Goal: Ask a question: Seek information or help from site administrators or community

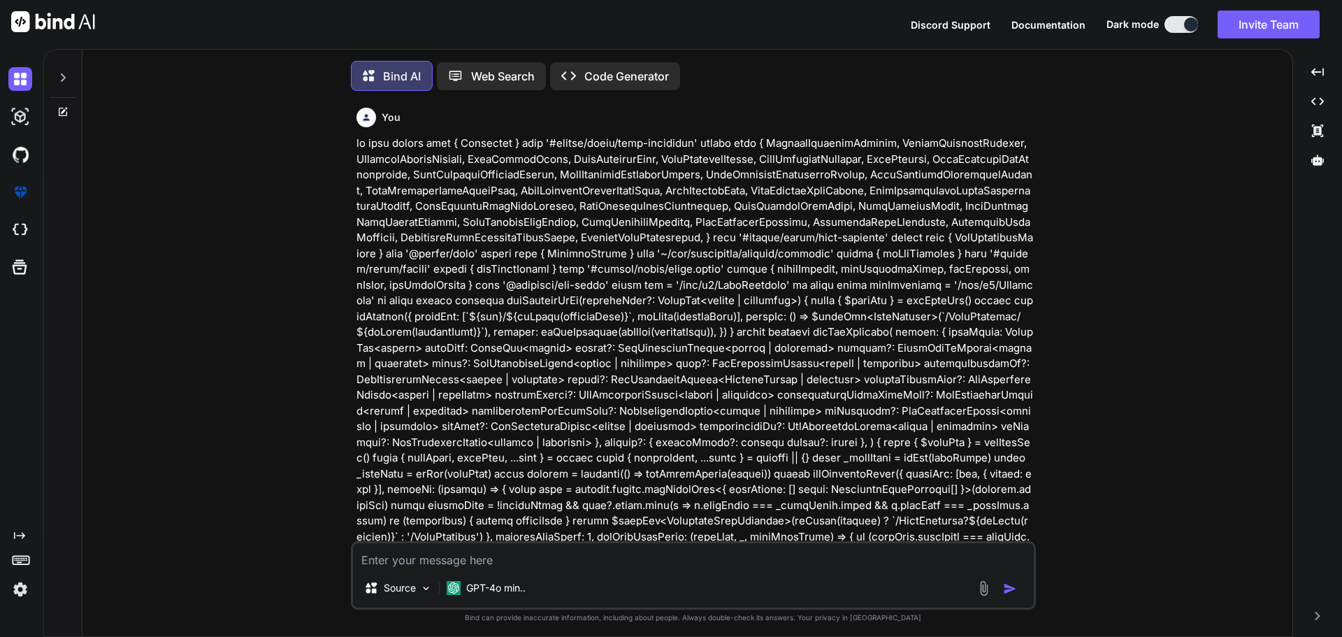
scroll to position [7, 0]
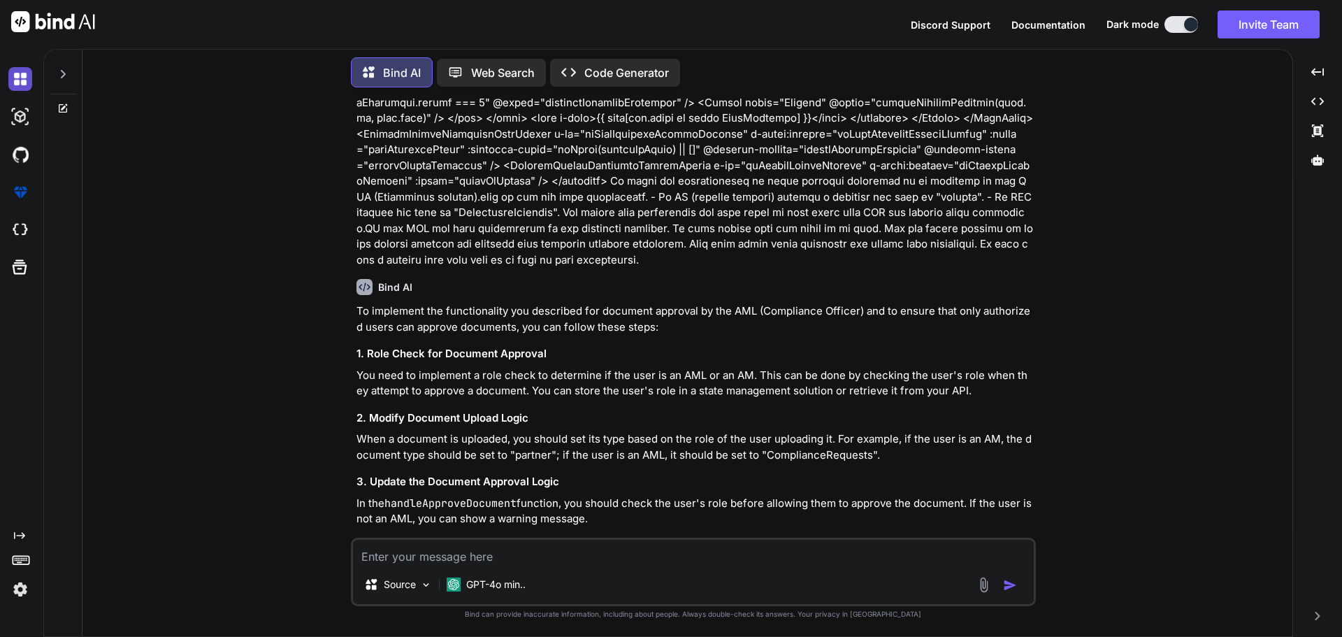
click at [18, 74] on img at bounding box center [20, 79] width 24 height 24
click at [23, 79] on img at bounding box center [20, 79] width 24 height 24
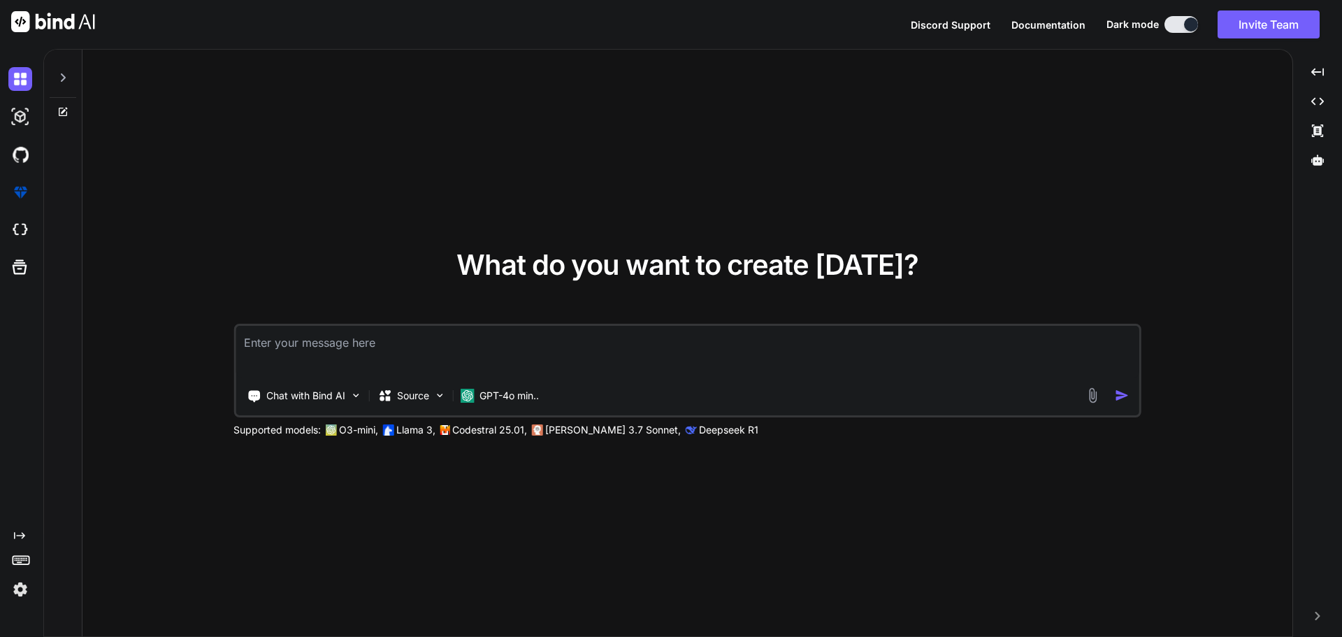
click at [409, 350] on textarea at bounding box center [688, 352] width 904 height 52
type textarea "x"
type textarea "h"
type textarea "x"
type textarea "he"
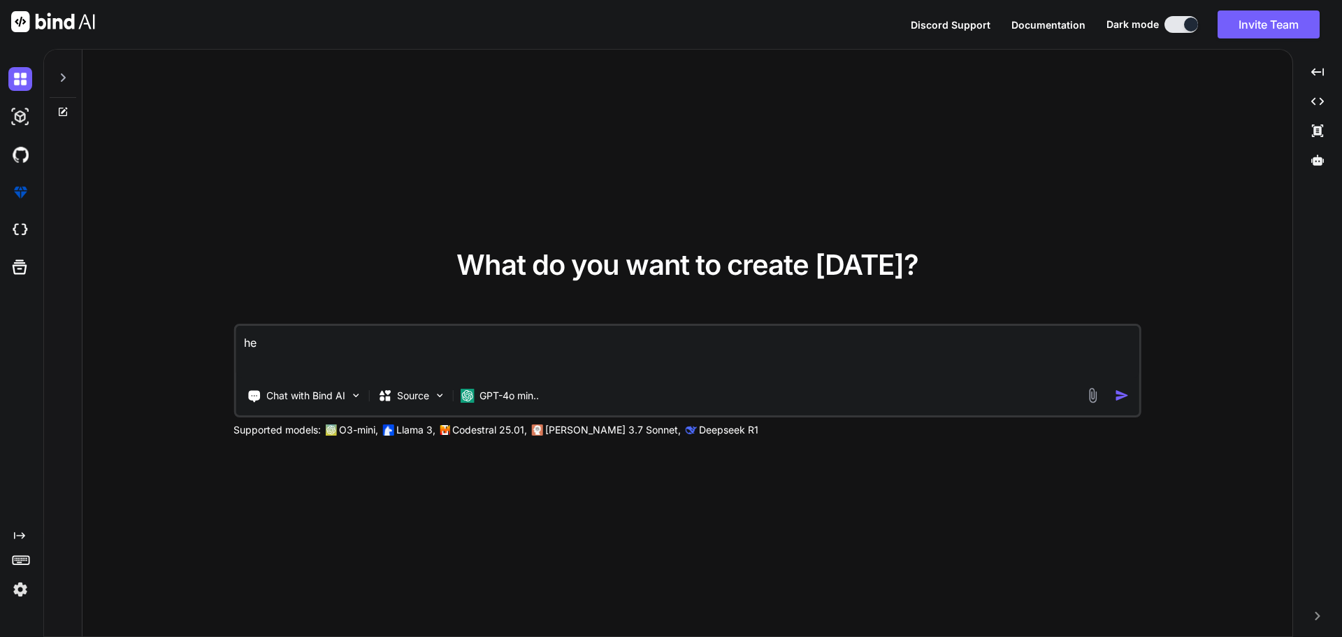
type textarea "x"
type textarea "her"
type textarea "x"
type textarea "here"
type textarea "x"
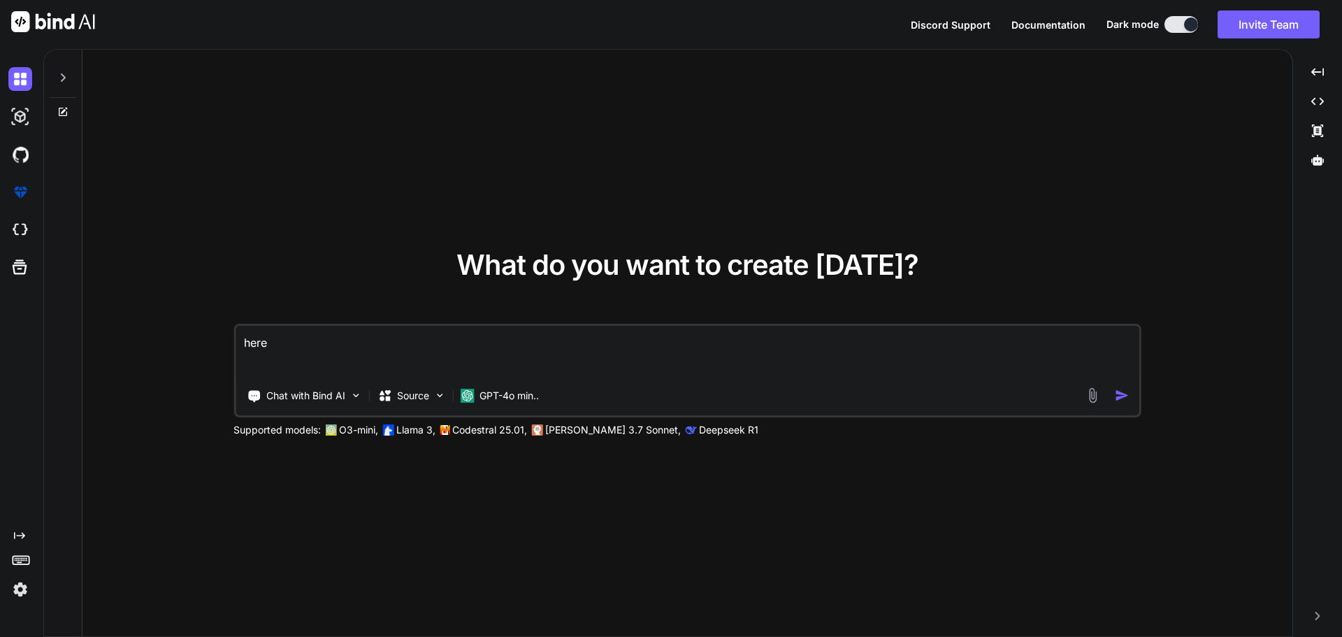
type textarea "here"
type textarea "x"
type textarea "here i"
type textarea "x"
type textarea "here is"
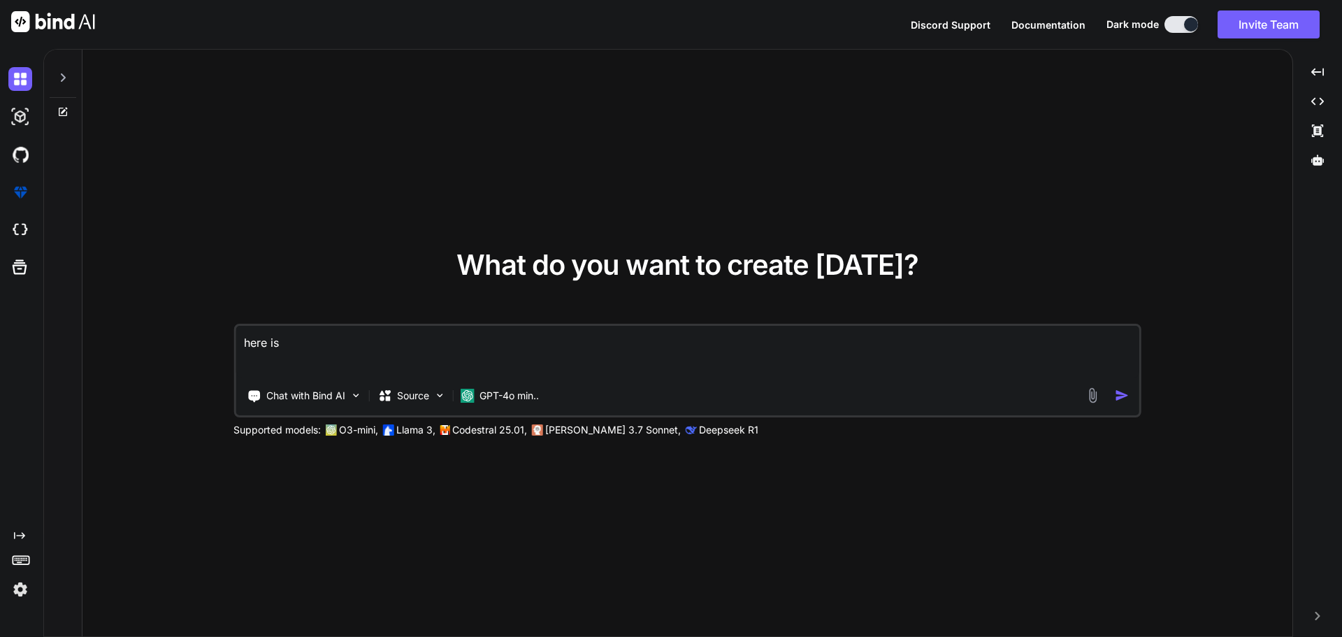
type textarea "x"
type textarea "here is"
type textarea "x"
type textarea "here is m"
type textarea "x"
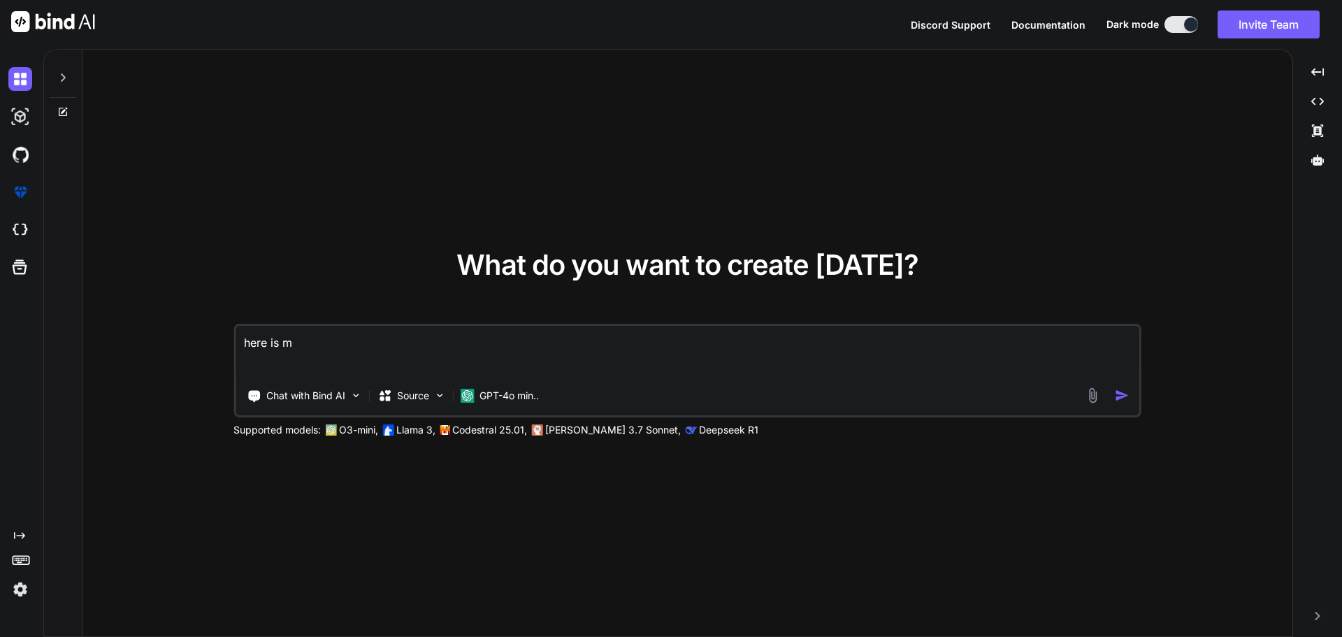
type textarea "here is mu"
type textarea "x"
type textarea "here is m"
type textarea "x"
type textarea "here is my"
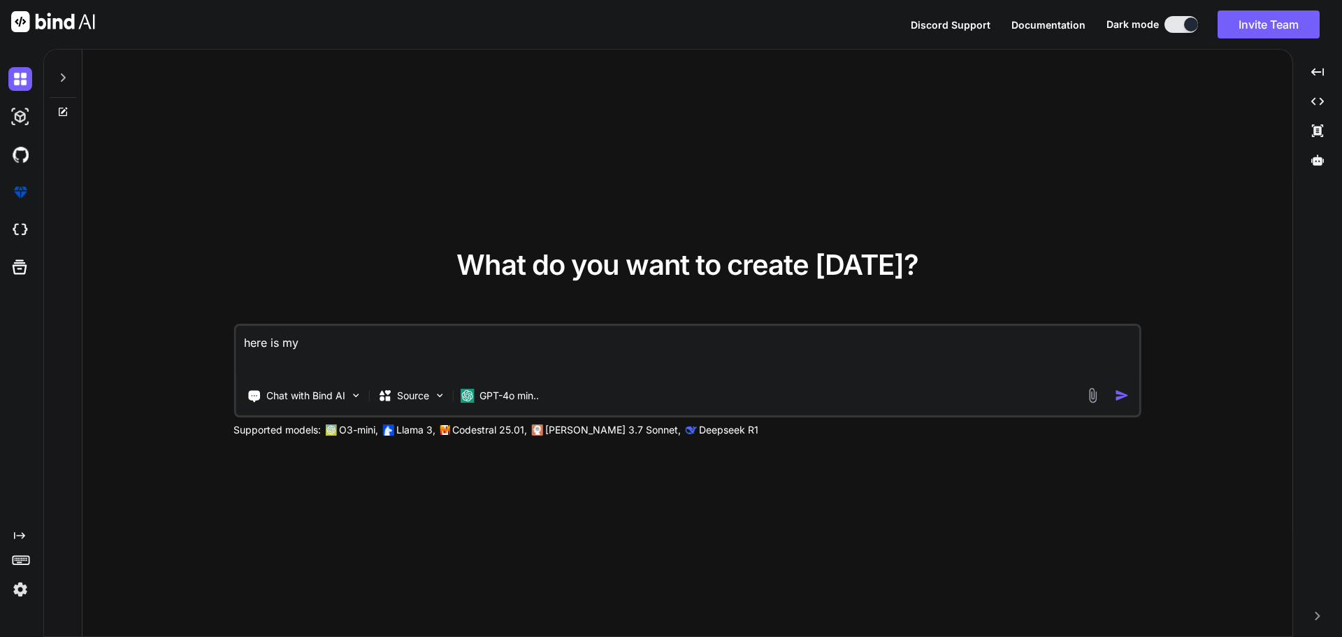
type textarea "x"
type textarea "here is my"
type textarea "x"
type textarea "here is my n"
type textarea "x"
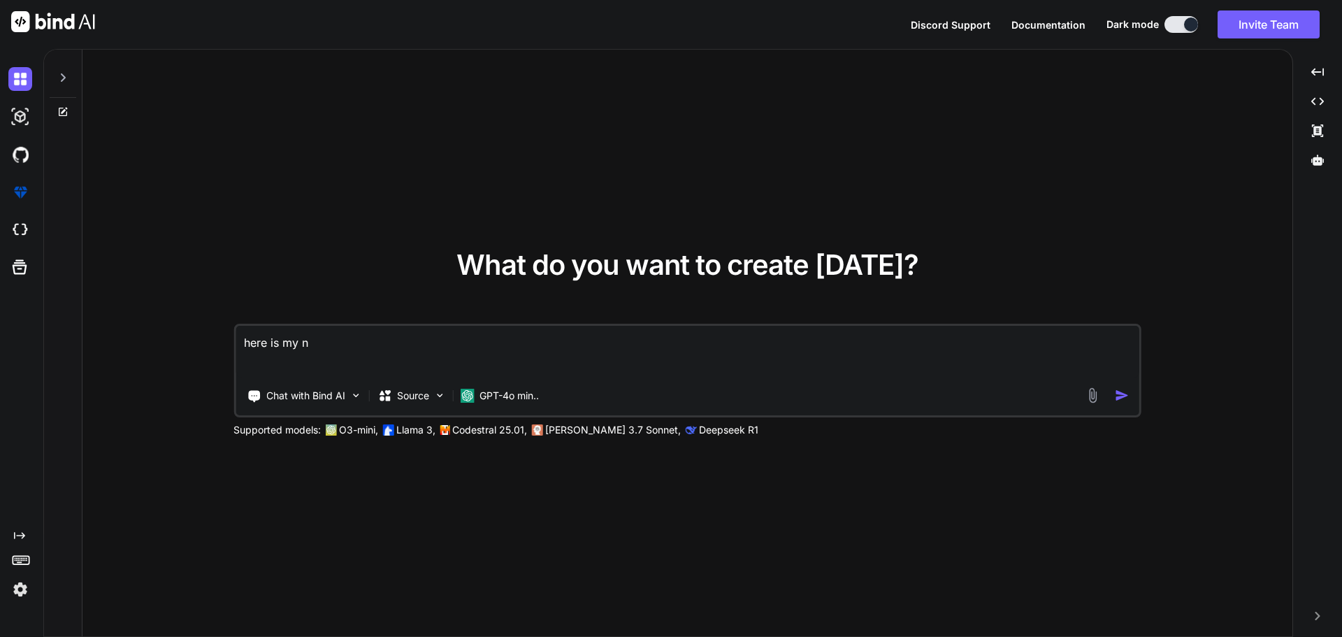
type textarea "here is my no"
type textarea "x"
type textarea "here is my not"
type textarea "x"
type textarea "here is my noti"
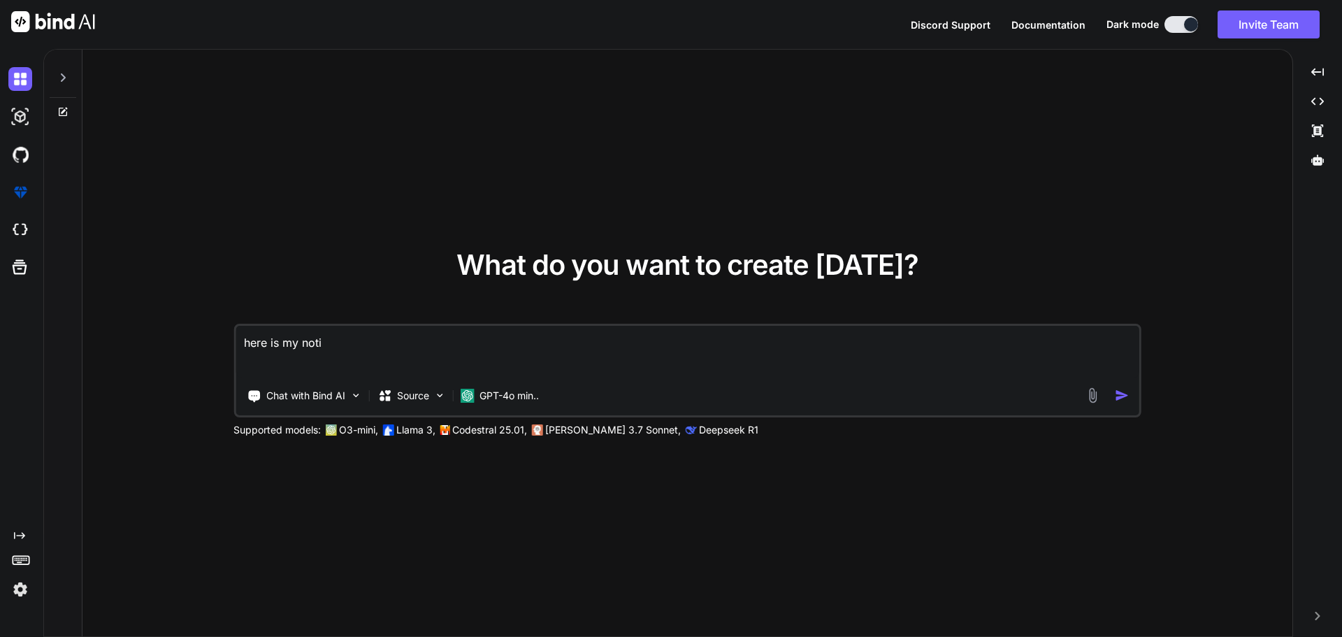
type textarea "x"
type textarea "here is my notif"
type textarea "x"
type textarea "here is my notifi"
type textarea "x"
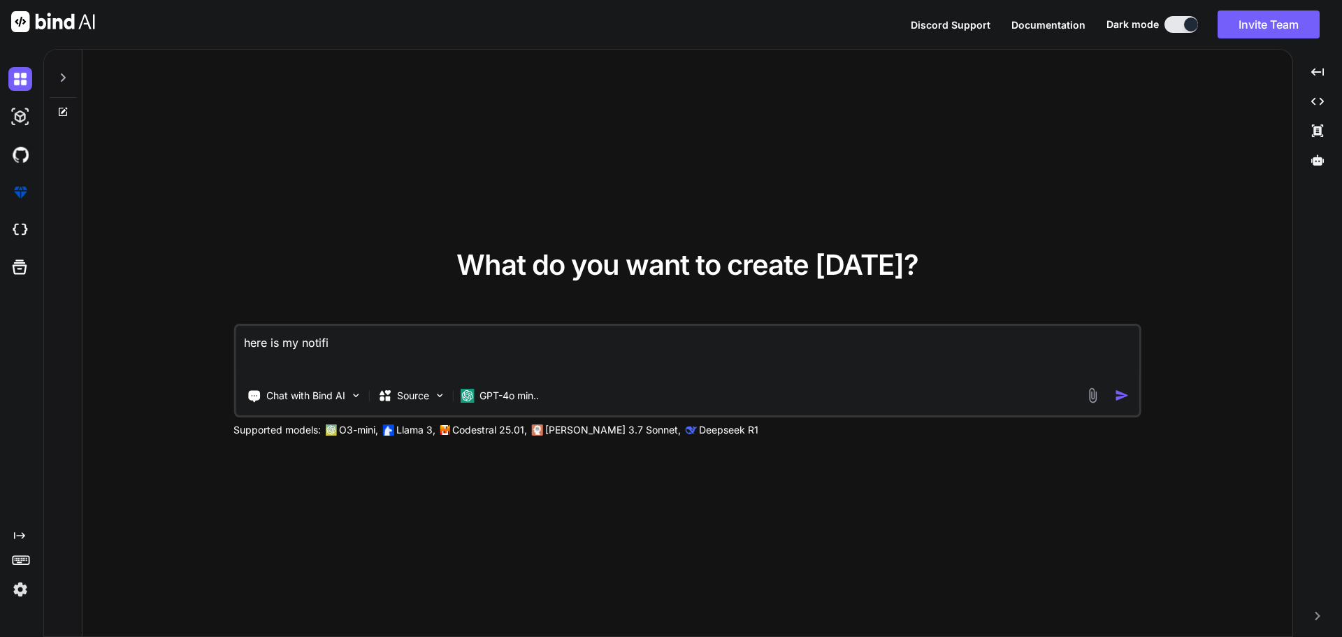
type textarea "here is my notific"
type textarea "x"
type textarea "here is my notifica"
type textarea "x"
type textarea "here is my notificat"
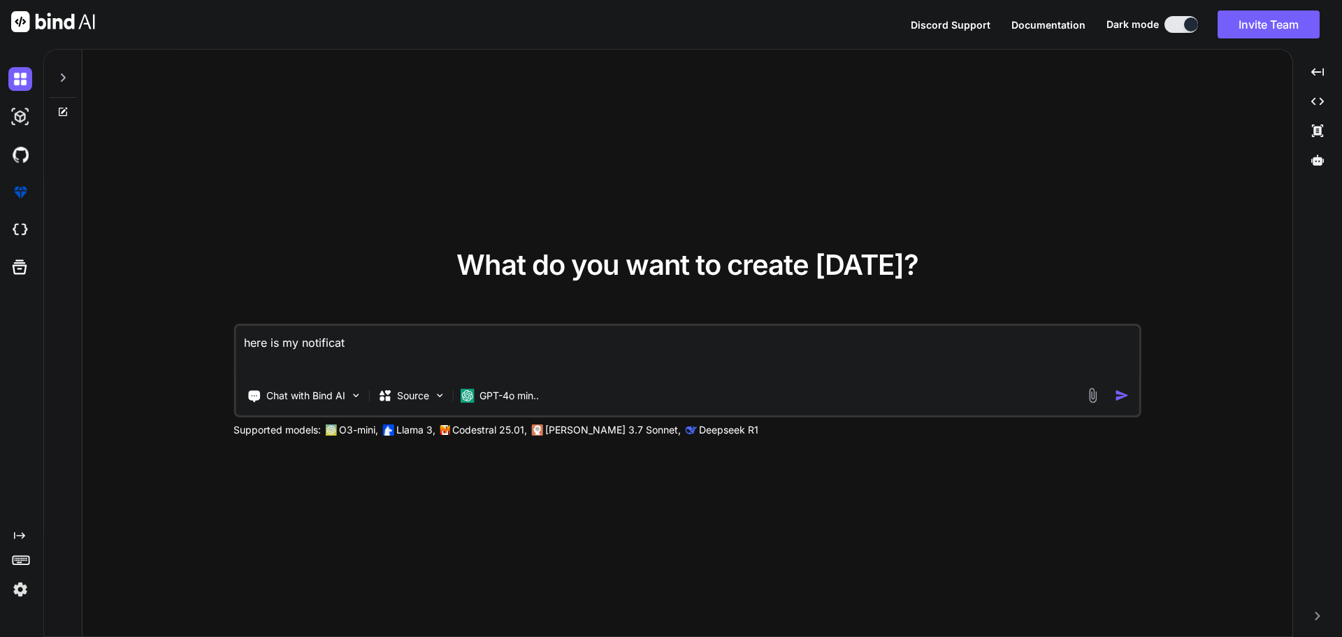
type textarea "x"
type textarea "here is my notificati"
type textarea "x"
type textarea "here is my notificatio"
type textarea "x"
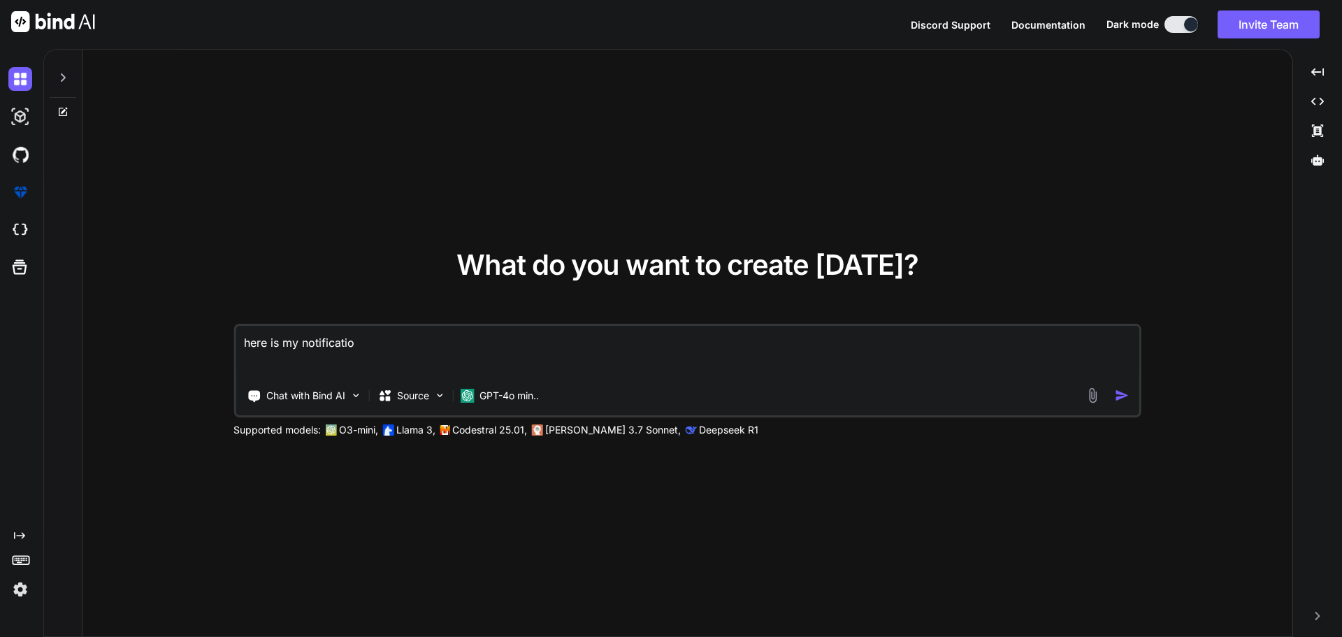
type textarea "here is my notification"
type textarea "x"
type textarea "here is my notification"
type textarea "x"
type textarea "here is my notification ."
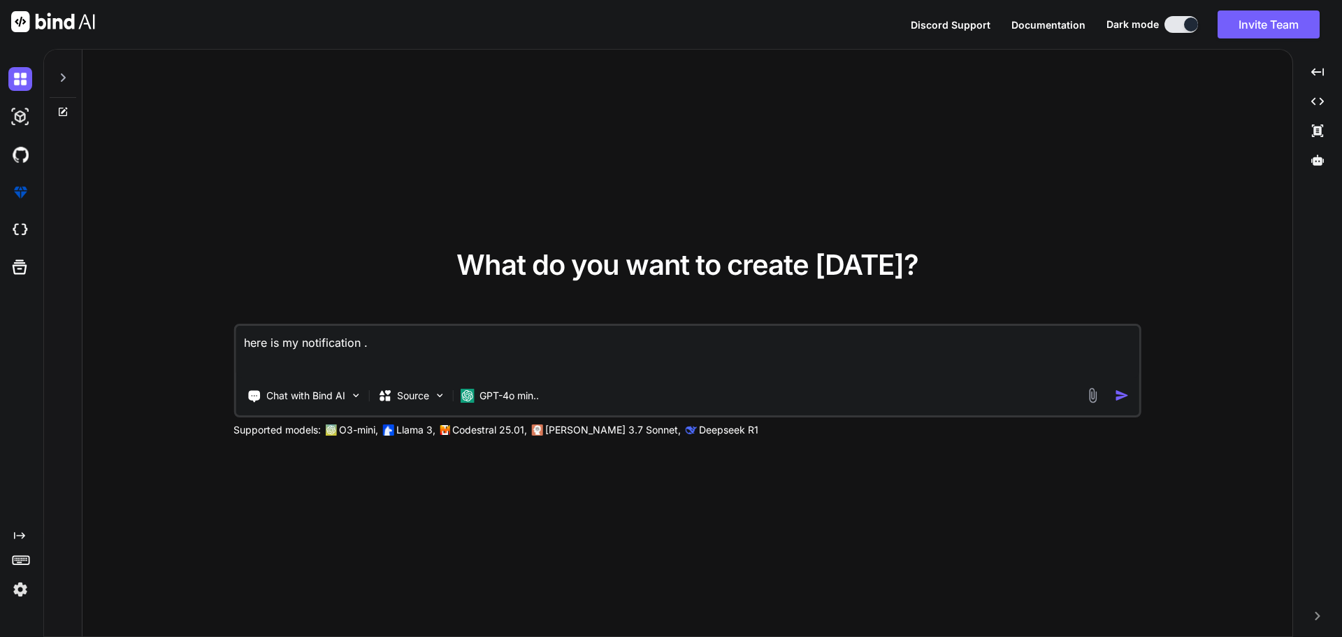
type textarea "x"
type textarea "here is my notification .v"
type textarea "x"
type textarea "here is my notification .vu"
type textarea "x"
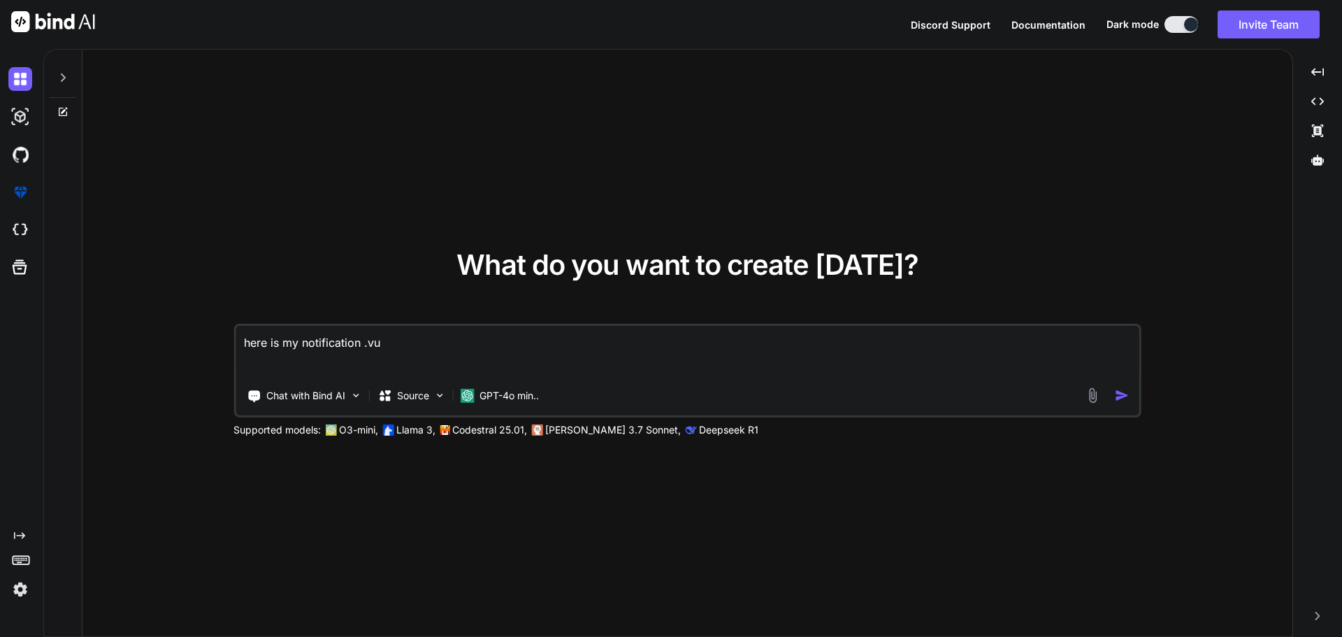
type textarea "here is my notification .vue"
type textarea "x"
type textarea "here is my notification .vue"
type textarea "x"
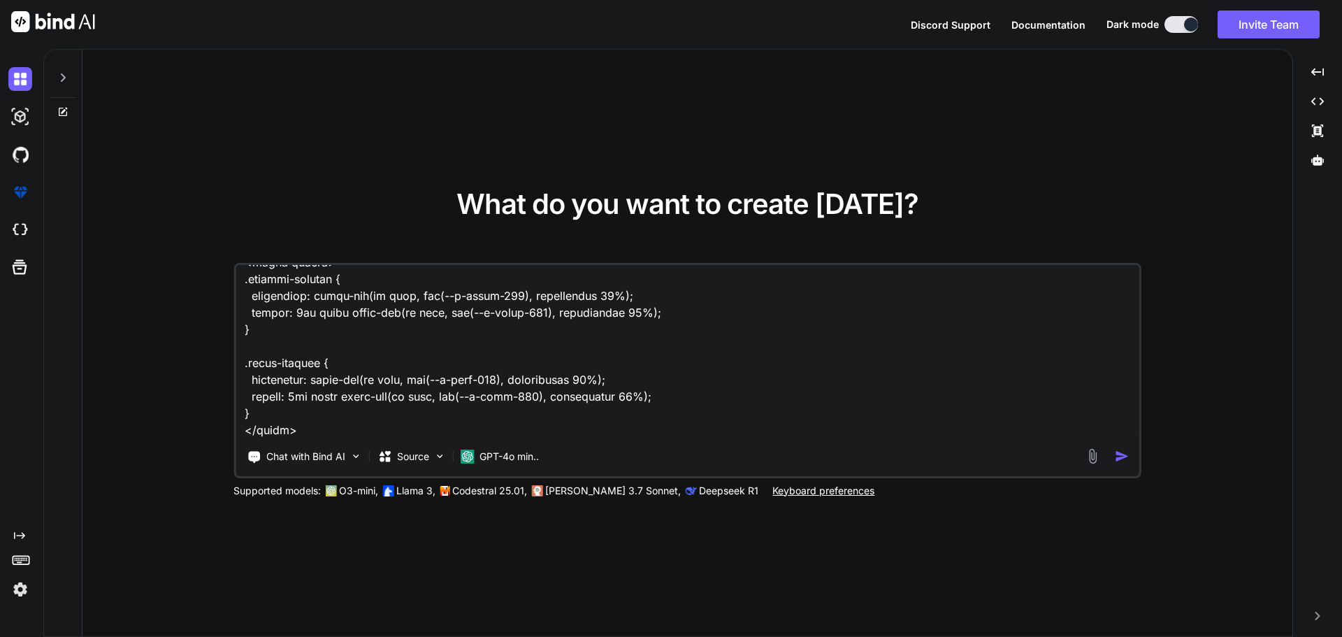
type textarea "here is my notification .vue <script setup lang="ts"> import { useElementVisibi…"
click at [315, 410] on textarea at bounding box center [688, 351] width 904 height 173
type textarea "x"
type textarea "here is my notification .vue <script setup lang="ts"> import { useElementVisibi…"
type textarea "x"
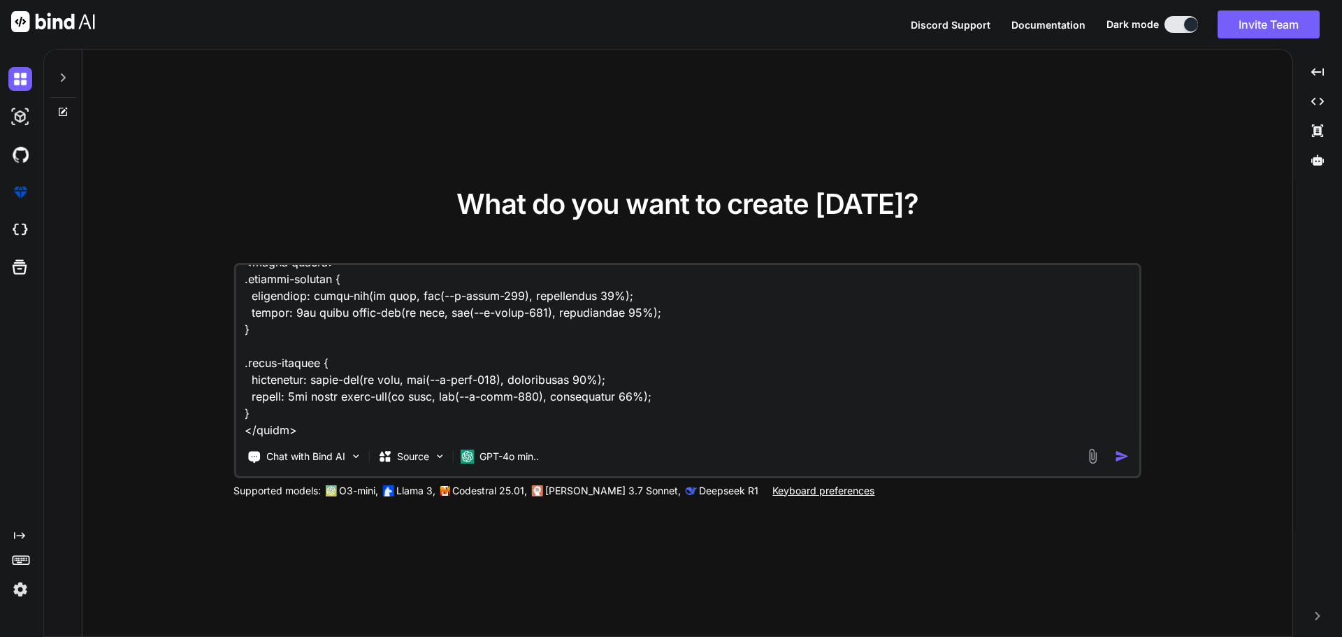
type textarea "here is my notification .vue <script setup lang="ts"> import { useElementVisibi…"
type textarea "x"
type textarea "here is my notification .vue <script setup lang="ts"> import { useElementVisibi…"
type textarea "x"
type textarea "here is my notification .vue <script setup lang="ts"> import { useElementVisibi…"
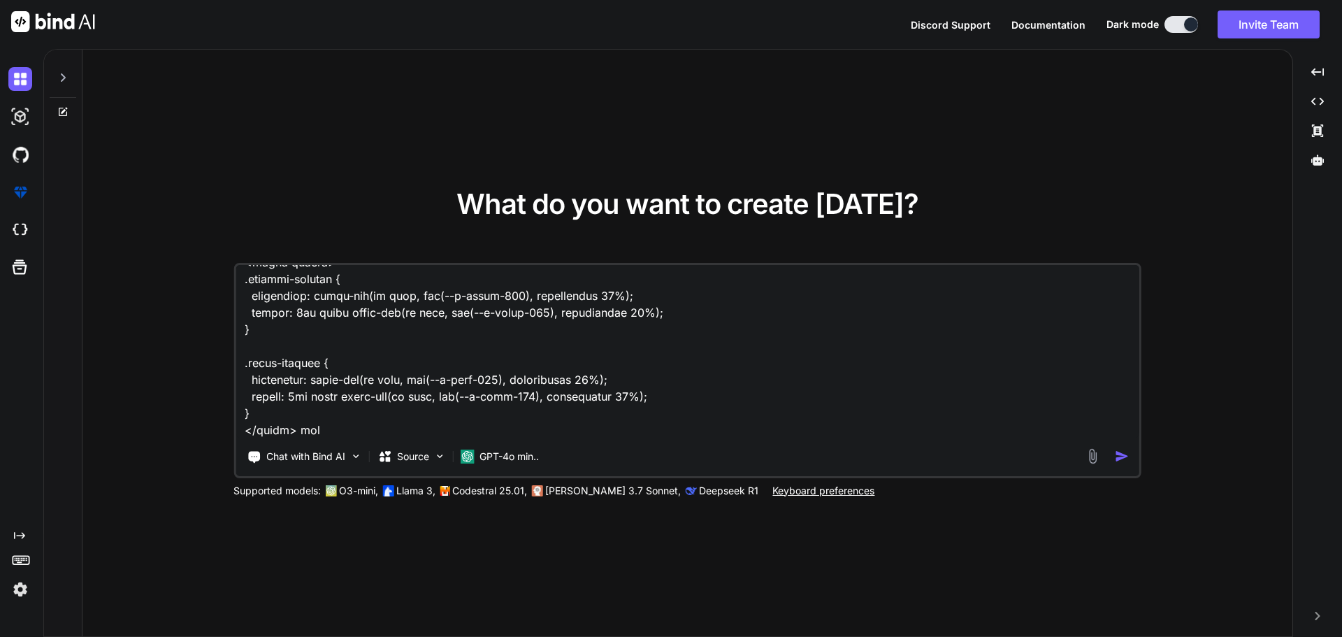
type textarea "x"
type textarea "here is my notification .vue <script setup lang="ts"> import { useElementVisibi…"
type textarea "x"
type textarea "here is my notification .vue <script setup lang="ts"> import { useElementVisibi…"
type textarea "x"
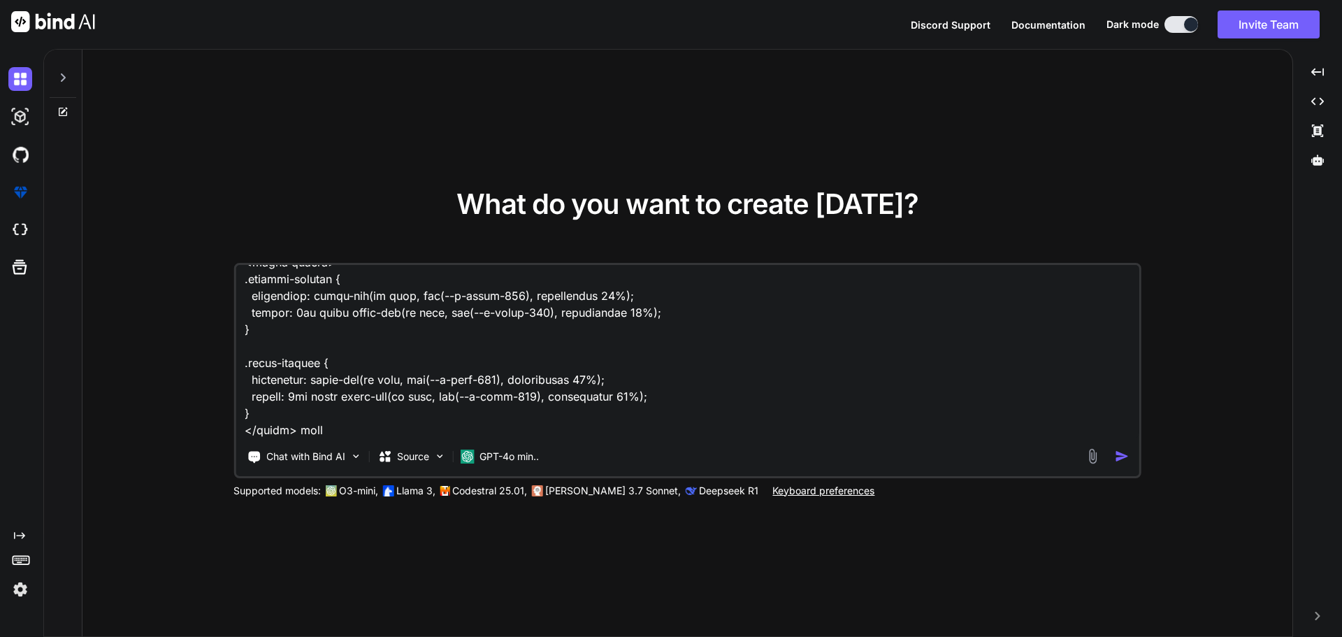
type textarea "here is my notification .vue <script setup lang="ts"> import { useElementVisibi…"
type textarea "x"
type textarea "here is my notification .vue <script setup lang="ts"> import { useElementVisibi…"
type textarea "x"
type textarea "here is my notification .vue <script setup lang="ts"> import { useElementVisibi…"
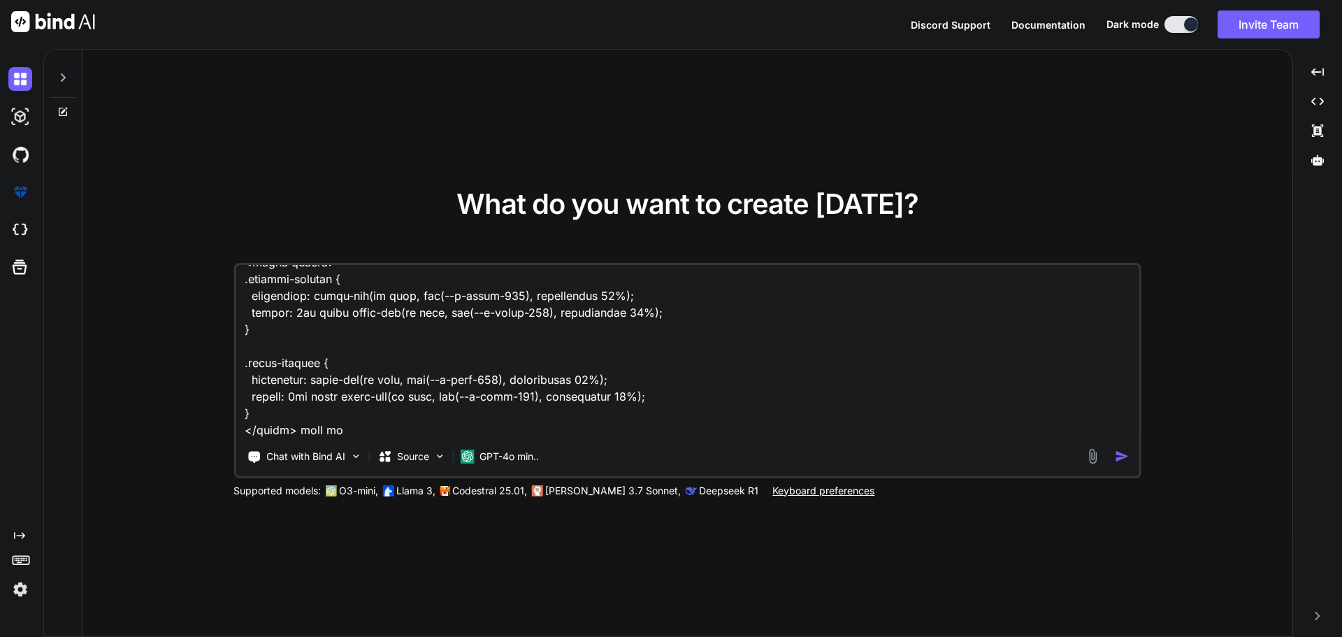
type textarea "x"
type textarea "here is my notification .vue <script setup lang="ts"> import { useElementVisibi…"
type textarea "x"
type textarea "here is my notification .vue <script setup lang="ts"> import { useElementVisibi…"
type textarea "x"
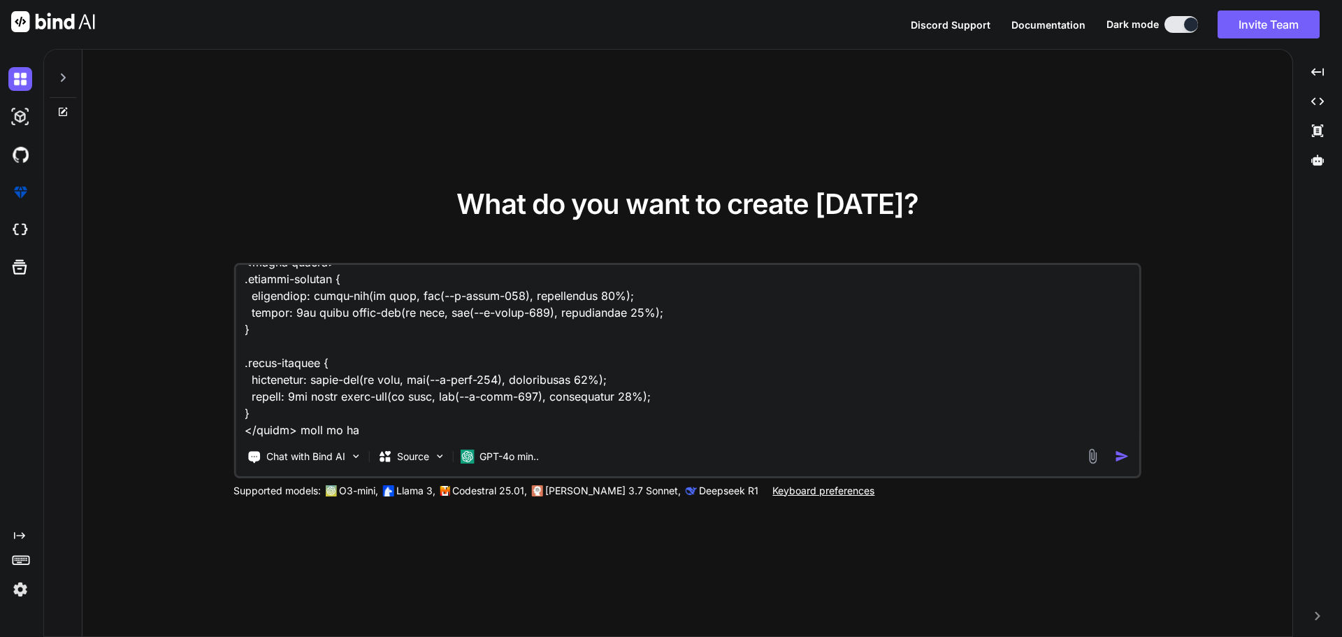
type textarea "here is my notification .vue <script setup lang="ts"> import { useElementVisibi…"
type textarea "x"
type textarea "here is my notification .vue <script setup lang="ts"> import { useElementVisibi…"
type textarea "x"
type textarea "here is my notification .vue <script setup lang="ts"> import { useElementVisibi…"
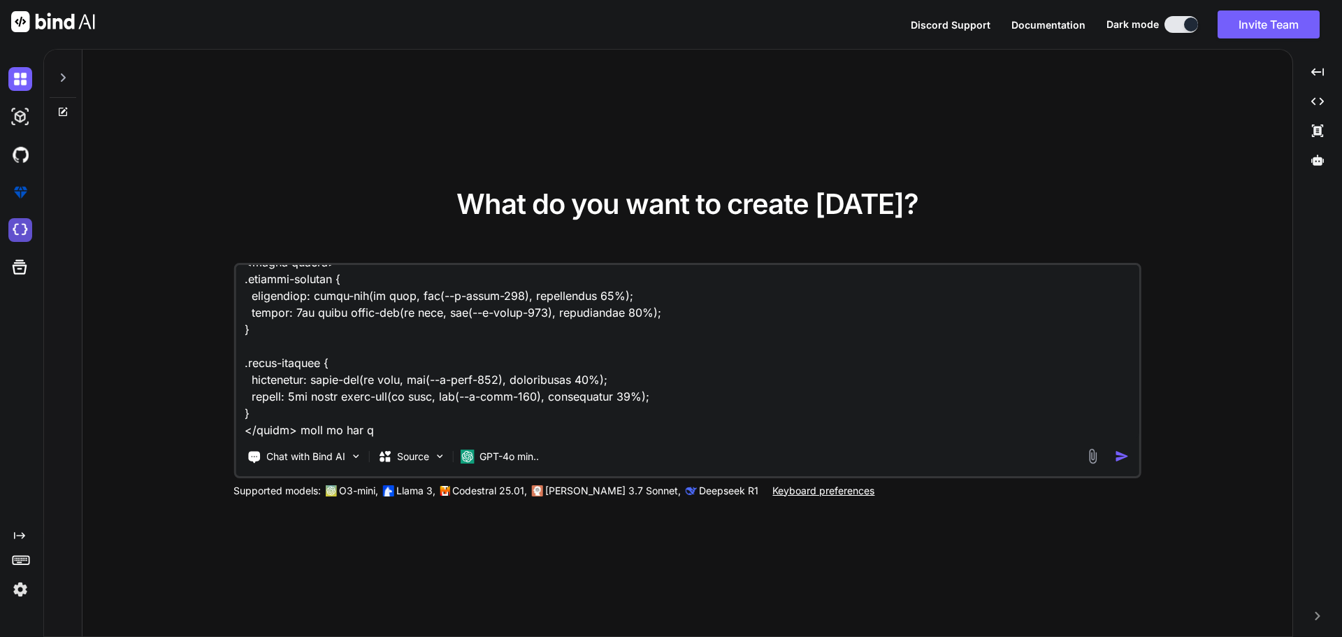
type textarea "x"
type textarea "here is my notification .vue <script setup lang="ts"> import { useElementVisibi…"
type textarea "x"
type textarea "here is my notification .vue <script setup lang="ts"> import { useElementVisibi…"
type textarea "x"
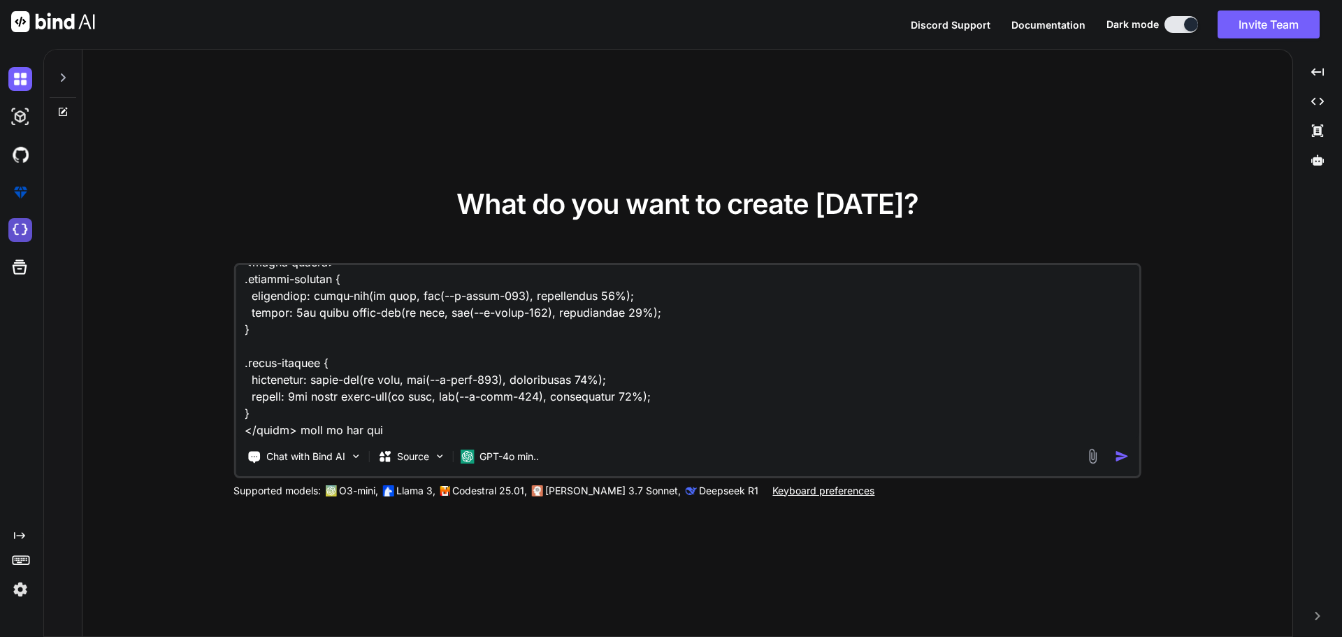
type textarea "here is my notification .vue <script setup lang="ts"> import { useElementVisibi…"
type textarea "x"
type textarea "here is my notification .vue <script setup lang="ts"> import { useElementVisibi…"
type textarea "x"
type textarea "here is my notification .vue <script setup lang="ts"> import { useElementVisibi…"
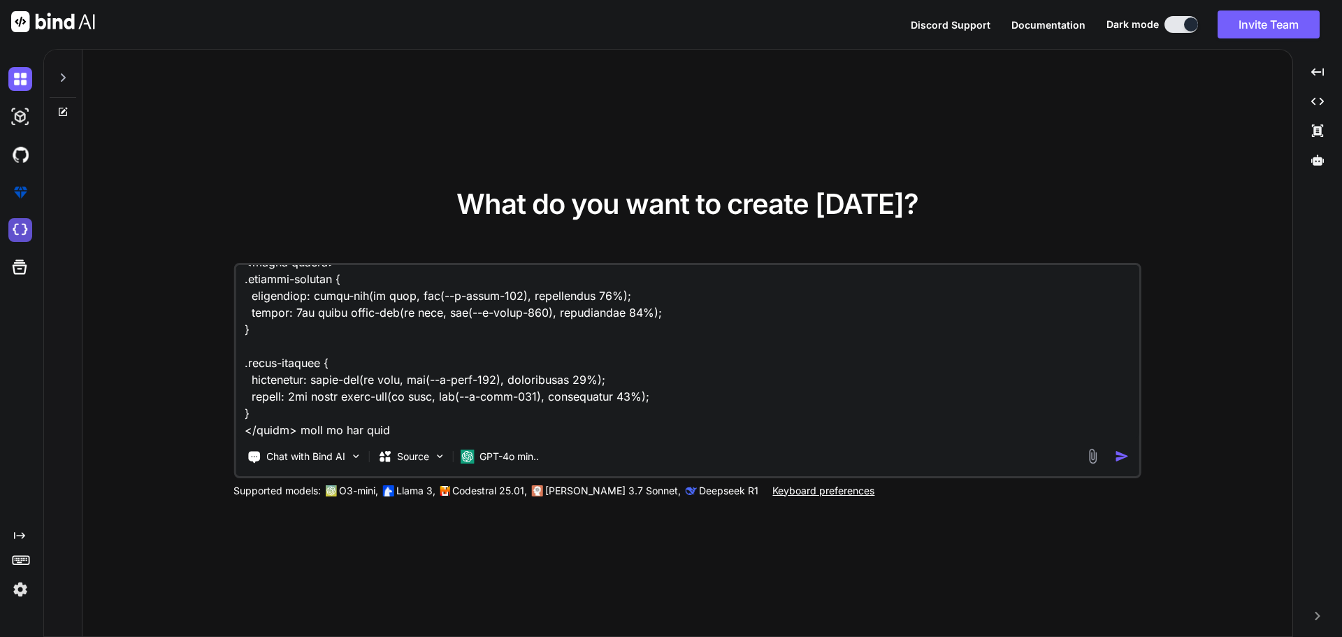
type textarea "x"
type textarea "here is my notification .vue <script setup lang="ts"> import { useElementVisibi…"
type textarea "x"
type textarea "here is my notification .vue <script setup lang="ts"> import { useElementVisibi…"
type textarea "x"
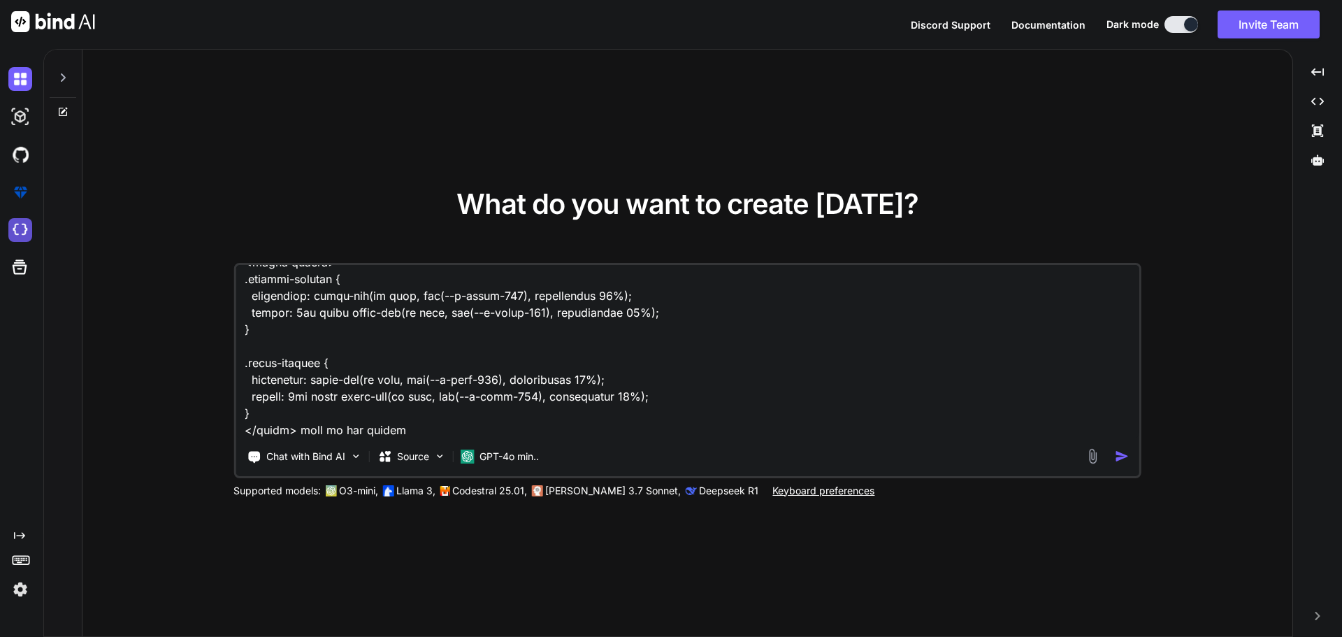
type textarea "here is my notification .vue <script setup lang="ts"> import { useElementVisibi…"
type textarea "x"
type textarea "here is my notification .vue <script setup lang="ts"> import { useElementVisibi…"
type textarea "x"
type textarea "here is my notification .vue <script setup lang="ts"> import { useElementVisibi…"
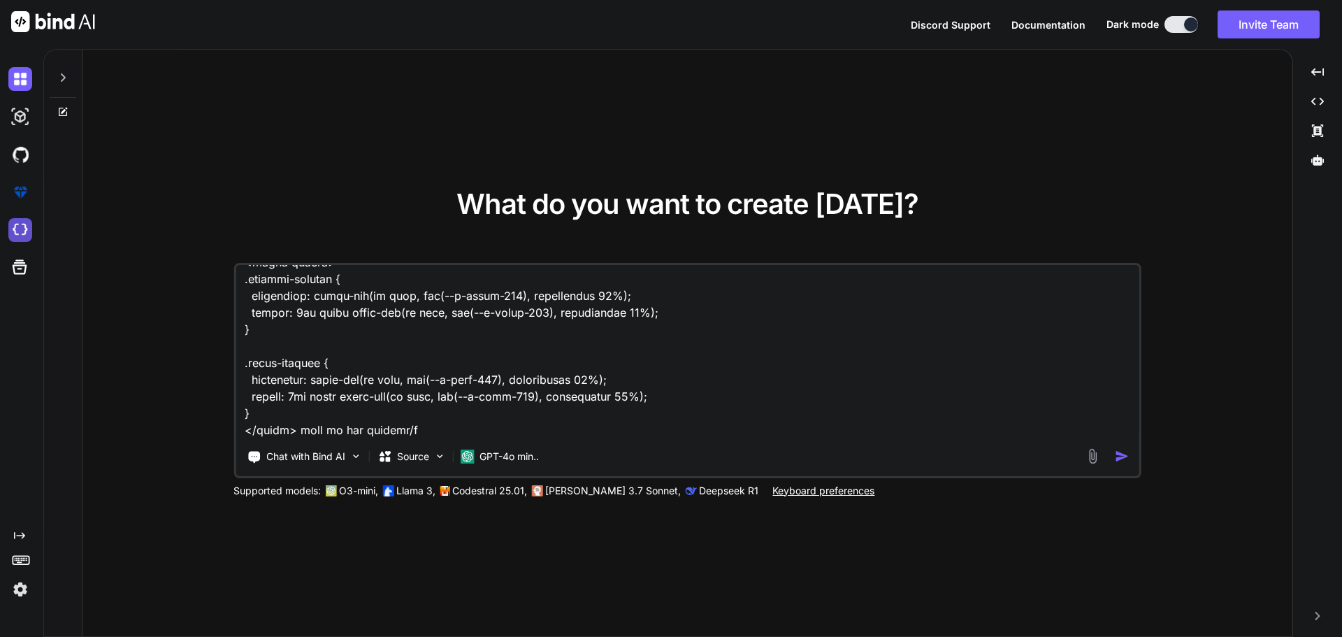
type textarea "x"
type textarea "here is my notification .vue <script setup lang="ts"> import { useElementVisibi…"
type textarea "x"
type textarea "here is my notification .vue <script setup lang="ts"> import { useElementVisibi…"
type textarea "x"
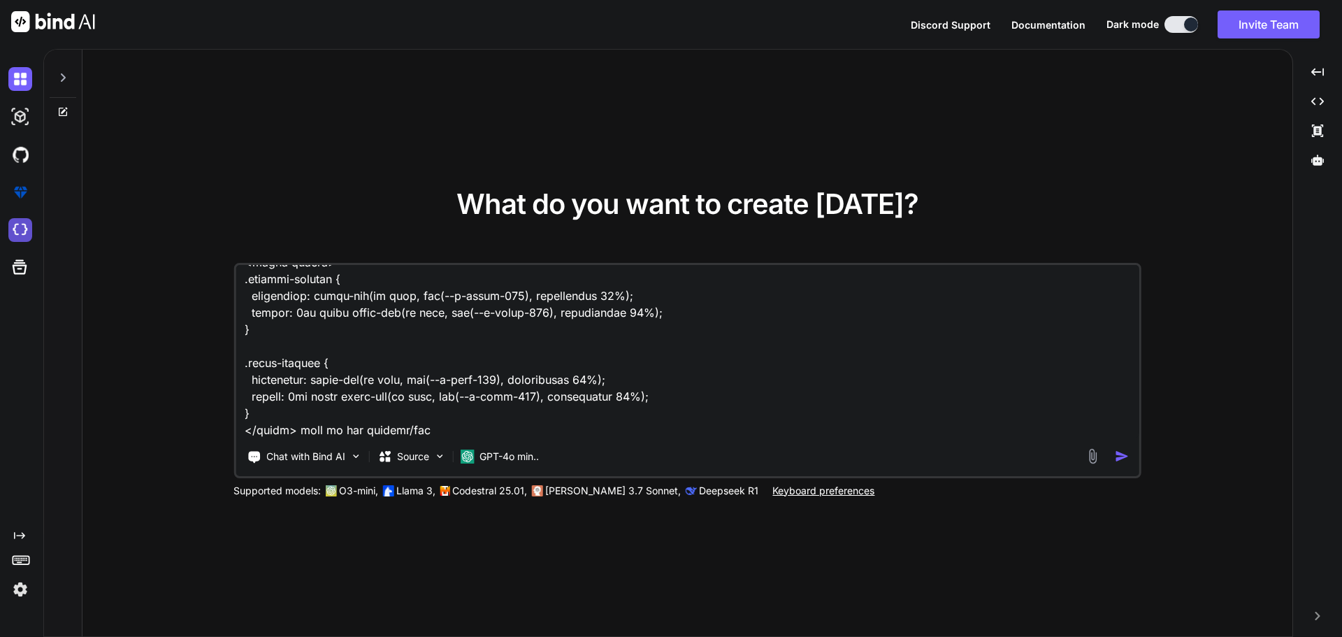
type textarea "here is my notification .vue <script setup lang="ts"> import { useElementVisibi…"
type textarea "x"
type textarea "here is my notification .vue <script setup lang="ts"> import { useElementVisibi…"
type textarea "x"
type textarea "here is my notification .vue <script setup lang="ts"> import { useElementVisibi…"
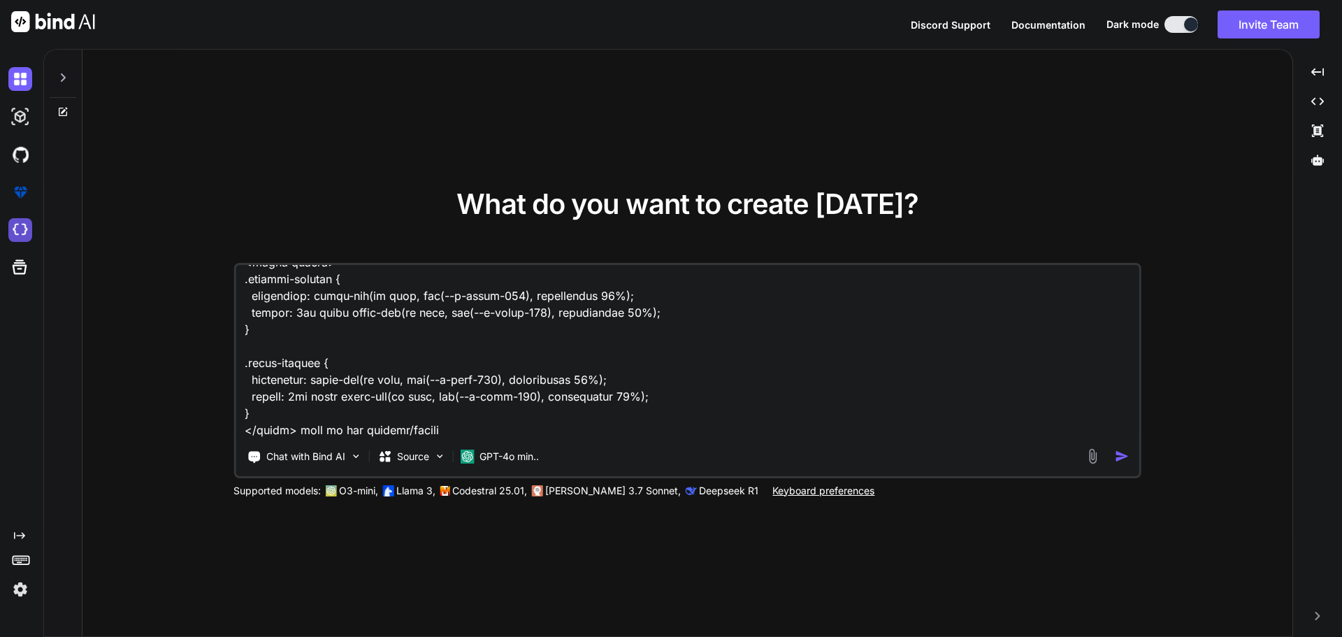
type textarea "x"
type textarea "here is my notification .vue <script setup lang="ts"> import { useElementVisibi…"
type textarea "x"
type textarea "here is my notification .vue <script setup lang="ts"> import { useElementVisibi…"
type textarea "x"
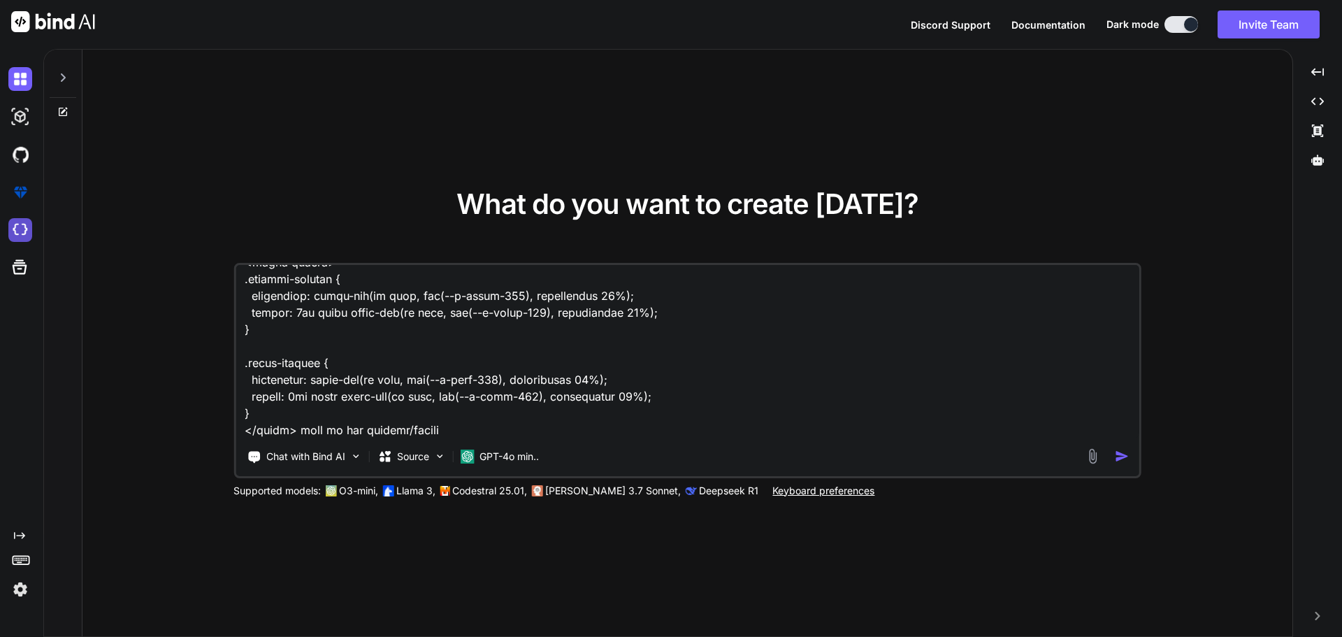
type textarea "here is my notification .vue <script setup lang="ts"> import { useElementVisibi…"
type textarea "x"
type textarea "here is my notification .vue <script setup lang="ts"> import { useElementVisibi…"
type textarea "x"
type textarea "here is my notification .vue <script setup lang="ts"> import { useElementVisibi…"
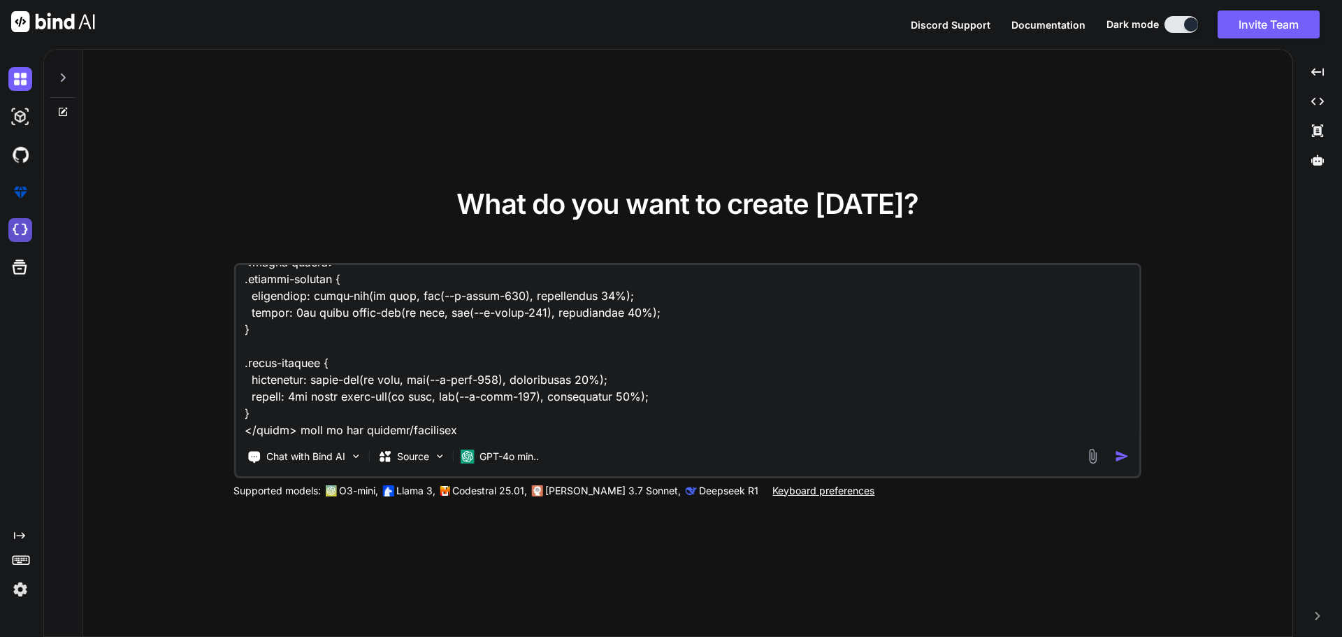
type textarea "x"
type textarea "here is my notification .vue <script setup lang="ts"> import { useElementVisibi…"
type textarea "x"
type textarea "here is my notification .vue <script setup lang="ts"> import { useElementVisibi…"
type textarea "x"
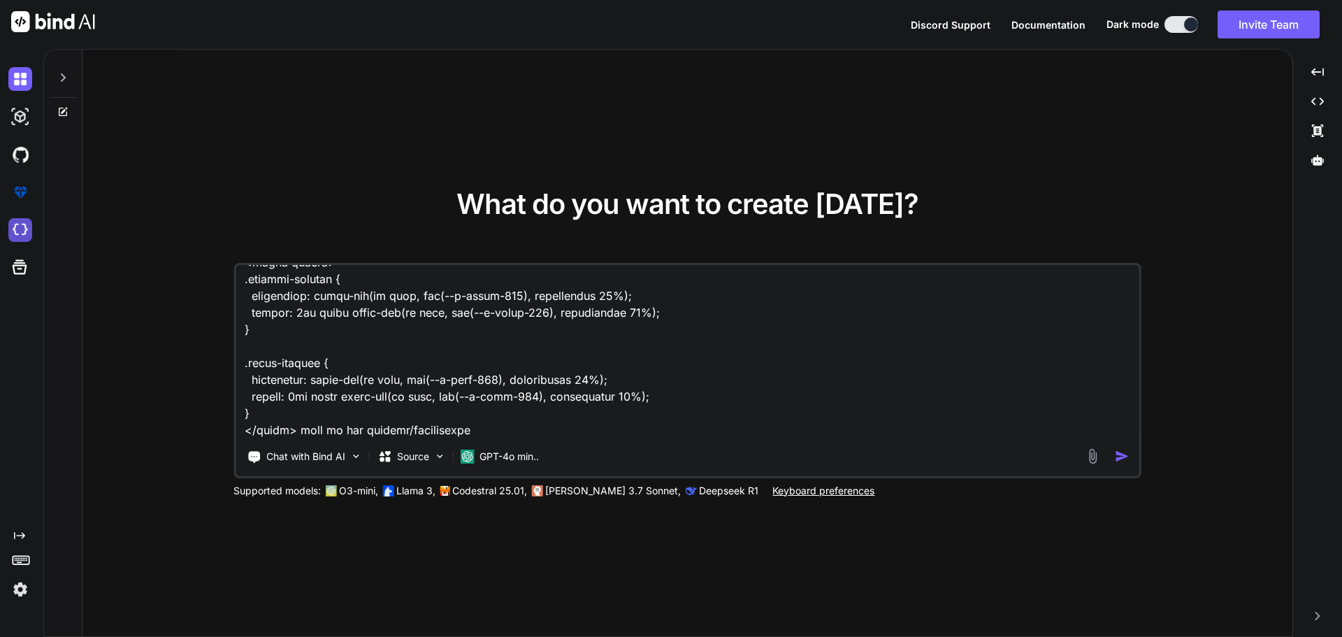
type textarea "here is my notification .vue <script setup lang="ts"> import { useElementVisibi…"
type textarea "x"
type textarea "here is my notification .vue <script setup lang="ts"> import { useElementVisibi…"
type textarea "x"
type textarea "here is my notification .vue <script setup lang="ts"> import { useElementVisibi…"
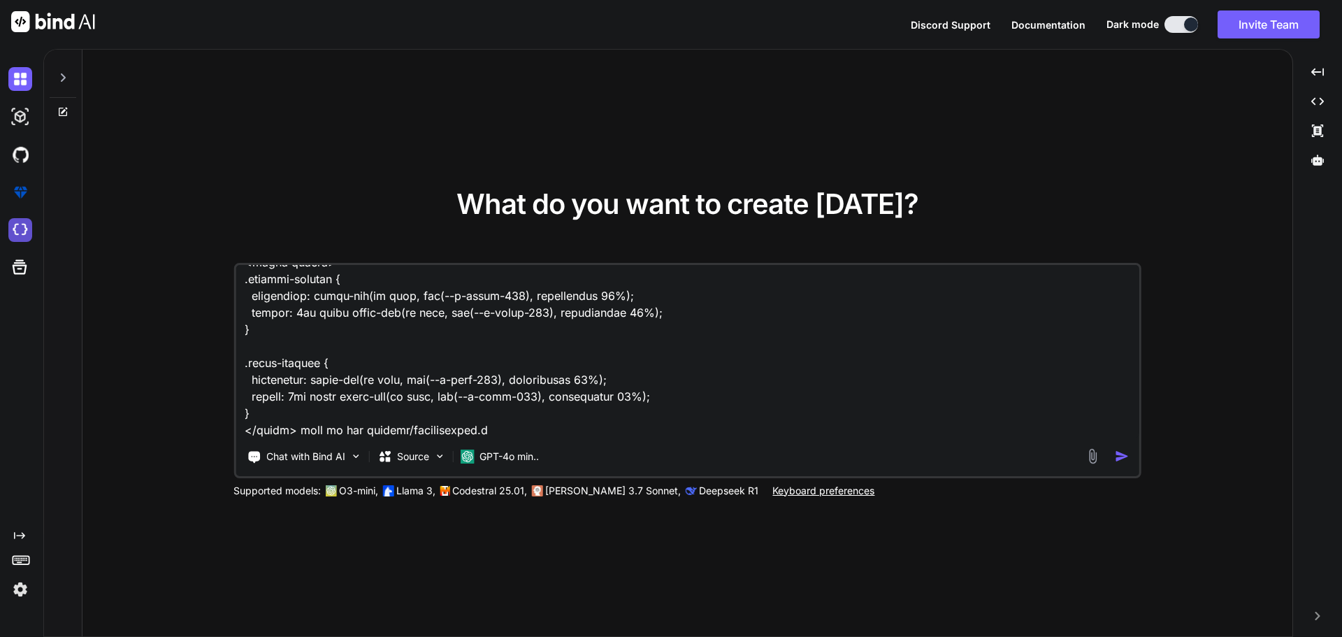
type textarea "x"
type textarea "here is my notification .vue <script setup lang="ts"> import { useElementVisibi…"
type textarea "x"
type textarea "here is my notification .vue <script setup lang="ts"> import { useElementVisibi…"
paste textarea "import type { PaginatedNotifications } from '~/shared/types/nova-notifications'…"
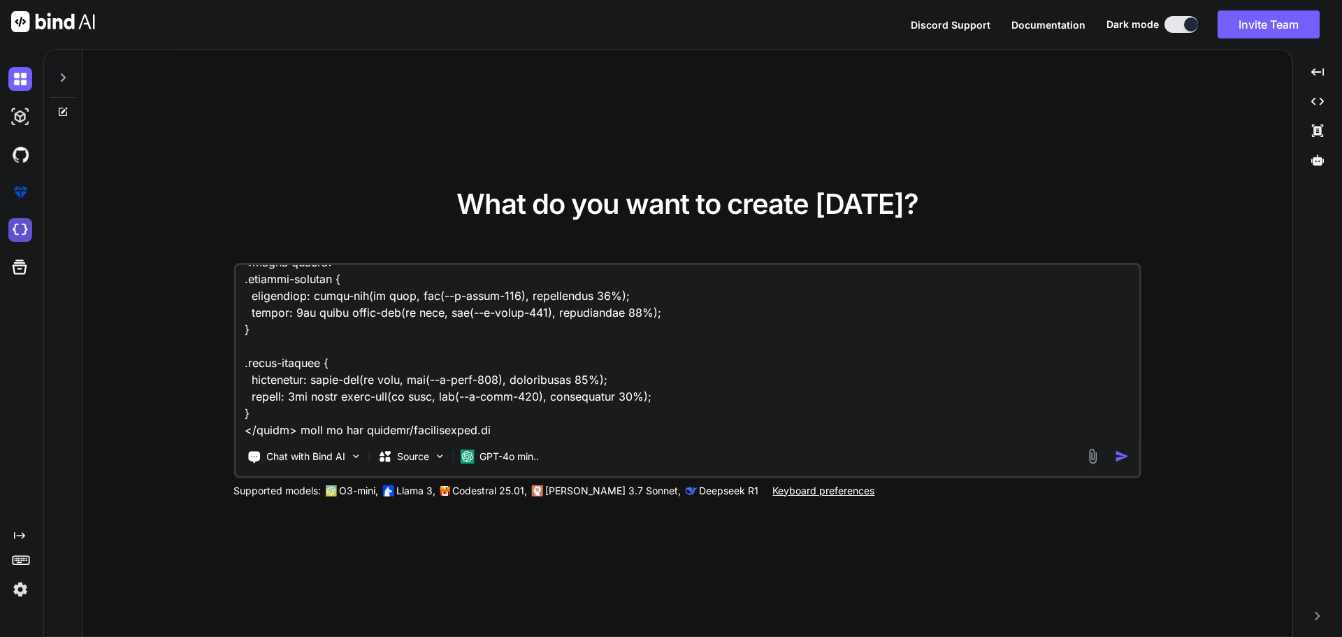
type textarea "x"
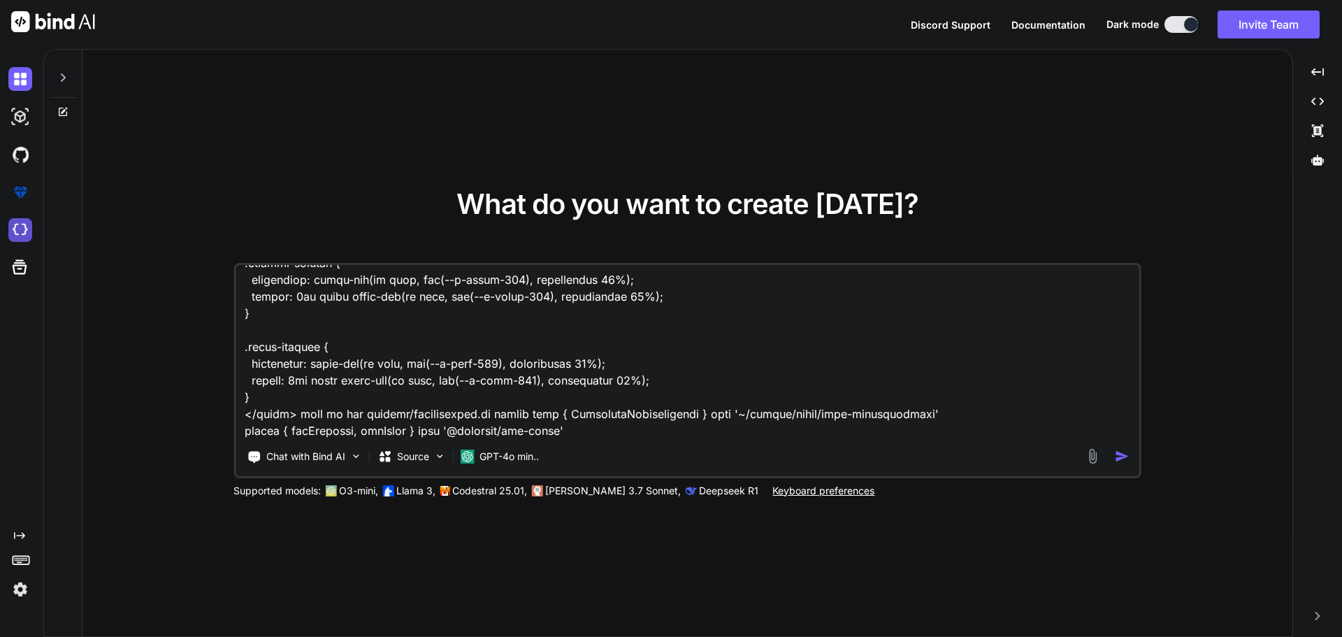
scroll to position [5120, 0]
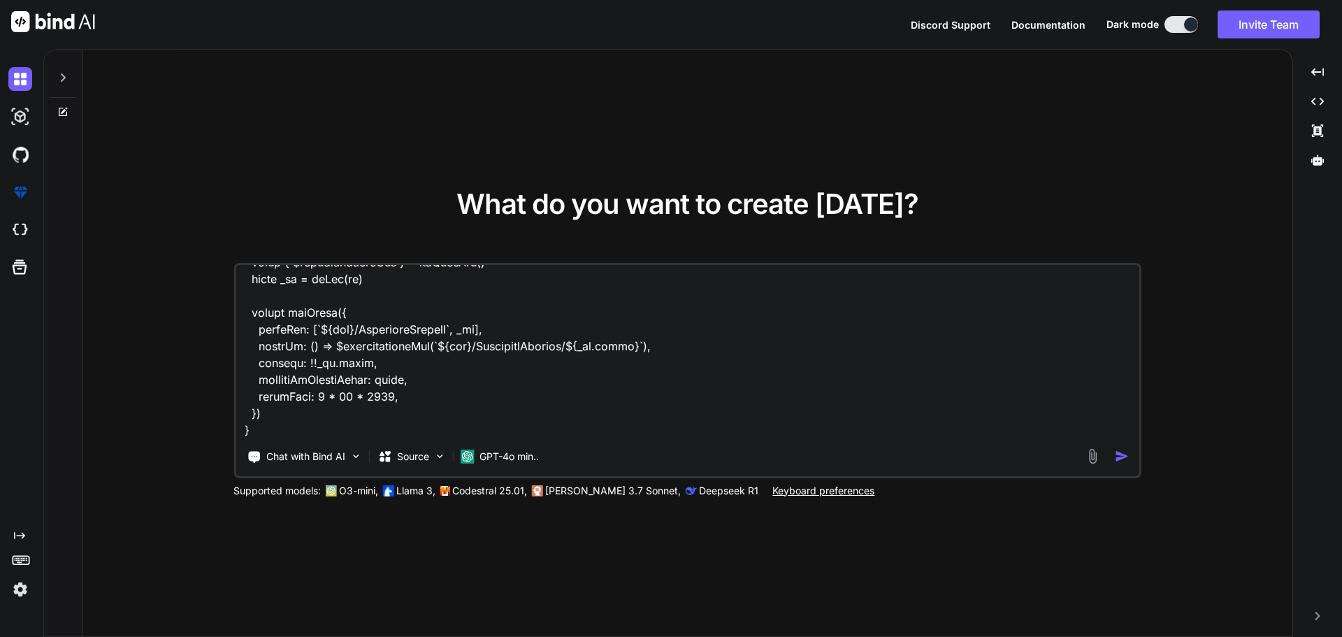
type textarea "here is my notification .vue <script setup lang="ts"> import { useElementVisibi…"
type textarea "x"
type textarea "here is my notification .vue <script setup lang="ts"> import { useElementVisibi…"
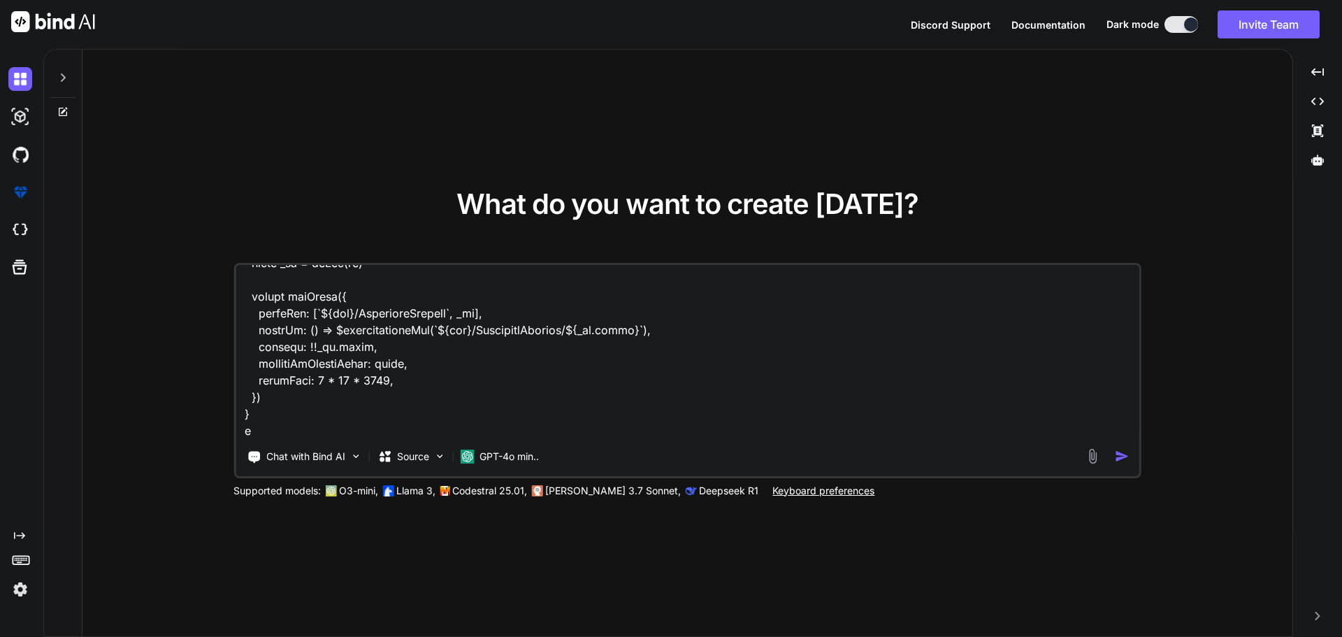
type textarea "x"
type textarea "here is my notification .vue <script setup lang="ts"> import { useElementVisibi…"
type textarea "x"
type textarea "here is my notification .vue <script setup lang="ts"> import { useElementVisibi…"
type textarea "x"
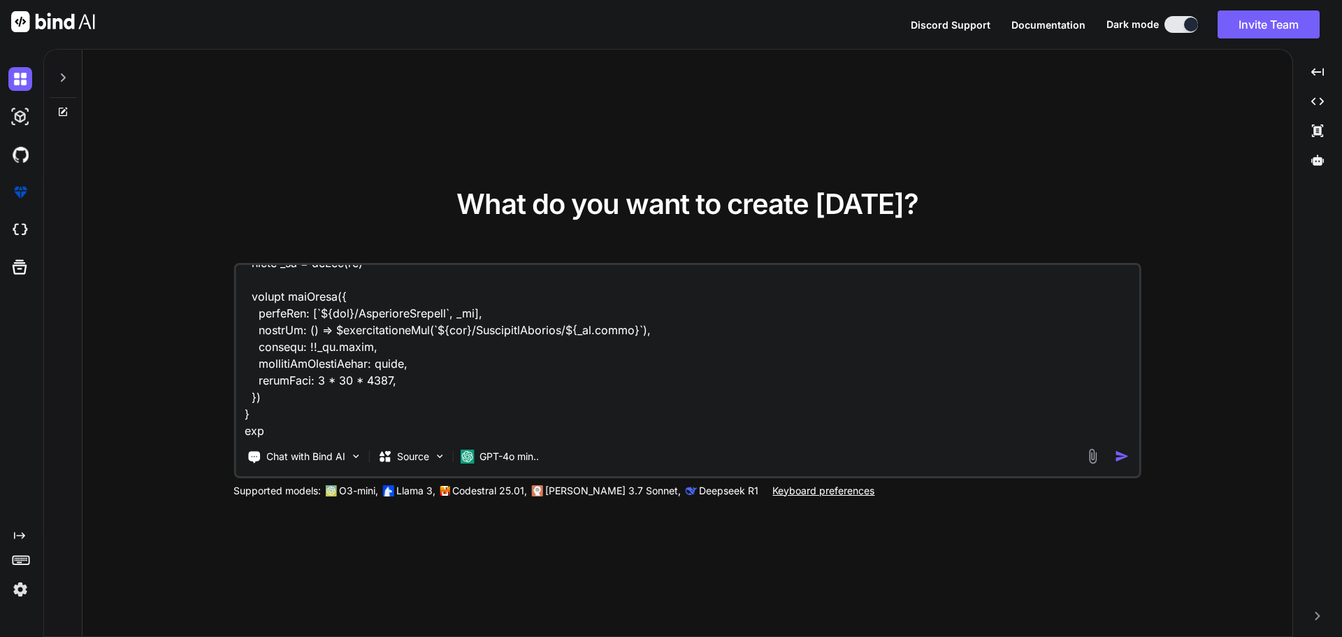
type textarea "here is my notification .vue <script setup lang="ts"> import { useElementVisibi…"
type textarea "x"
type textarea "here is my notification .vue <script setup lang="ts"> import { useElementVisibi…"
type textarea "x"
type textarea "here is my notification .vue <script setup lang="ts"> import { useElementVisibi…"
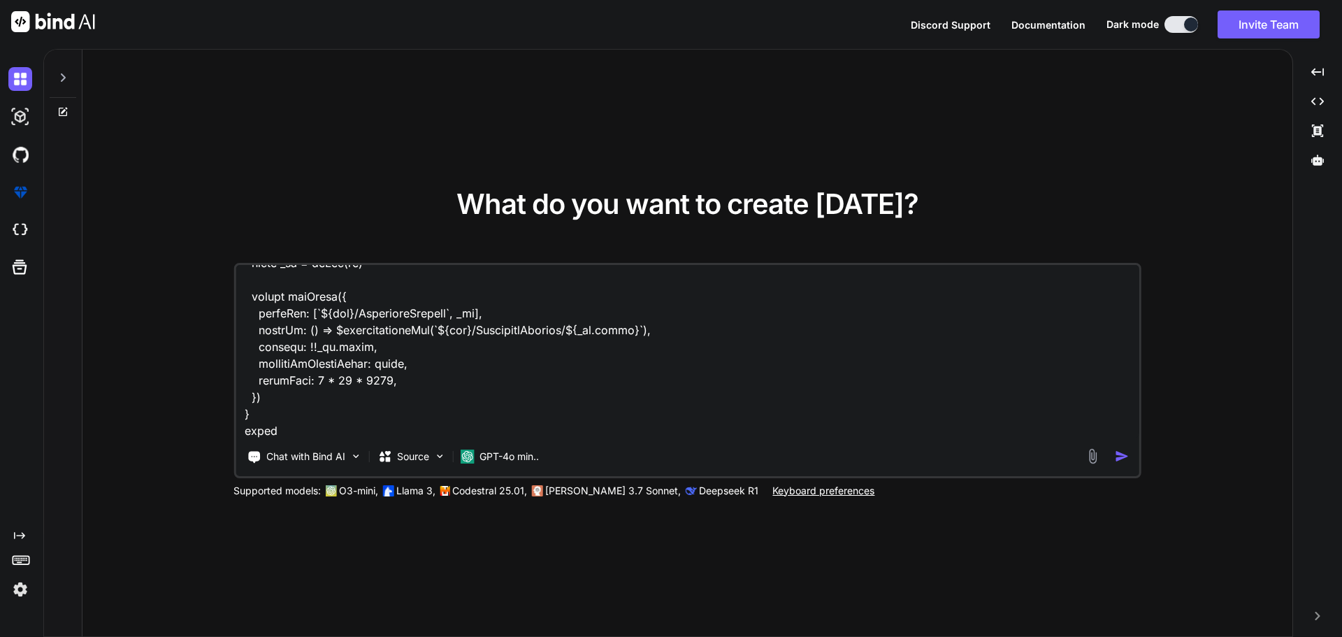
type textarea "x"
type textarea "here is my notification .vue <script setup lang="ts"> import { useElementVisibi…"
type textarea "x"
type textarea "here is my notification .vue <script setup lang="ts"> import { useElementVisibi…"
type textarea "x"
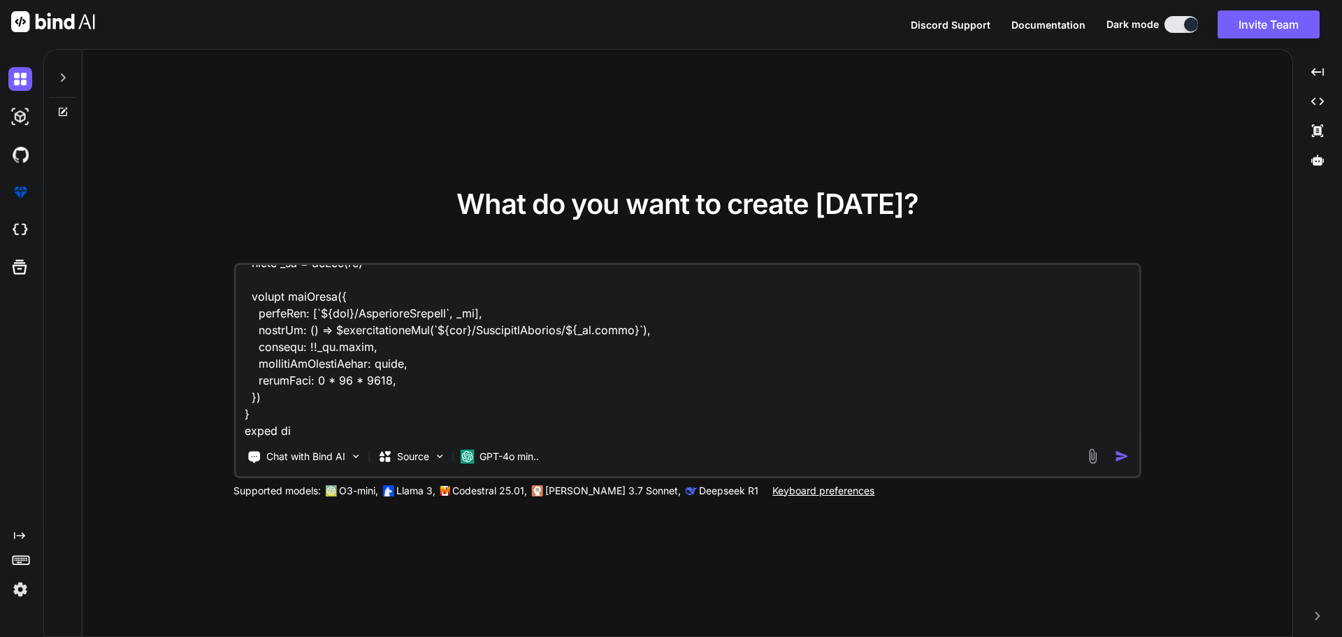
type textarea "here is my notification .vue <script setup lang="ts"> import { useElementVisibi…"
type textarea "x"
type textarea "here is my notification .vue <script setup lang="ts"> import { useElementVisibi…"
type textarea "x"
type textarea "here is my notification .vue <script setup lang="ts"> import { useElementVisibi…"
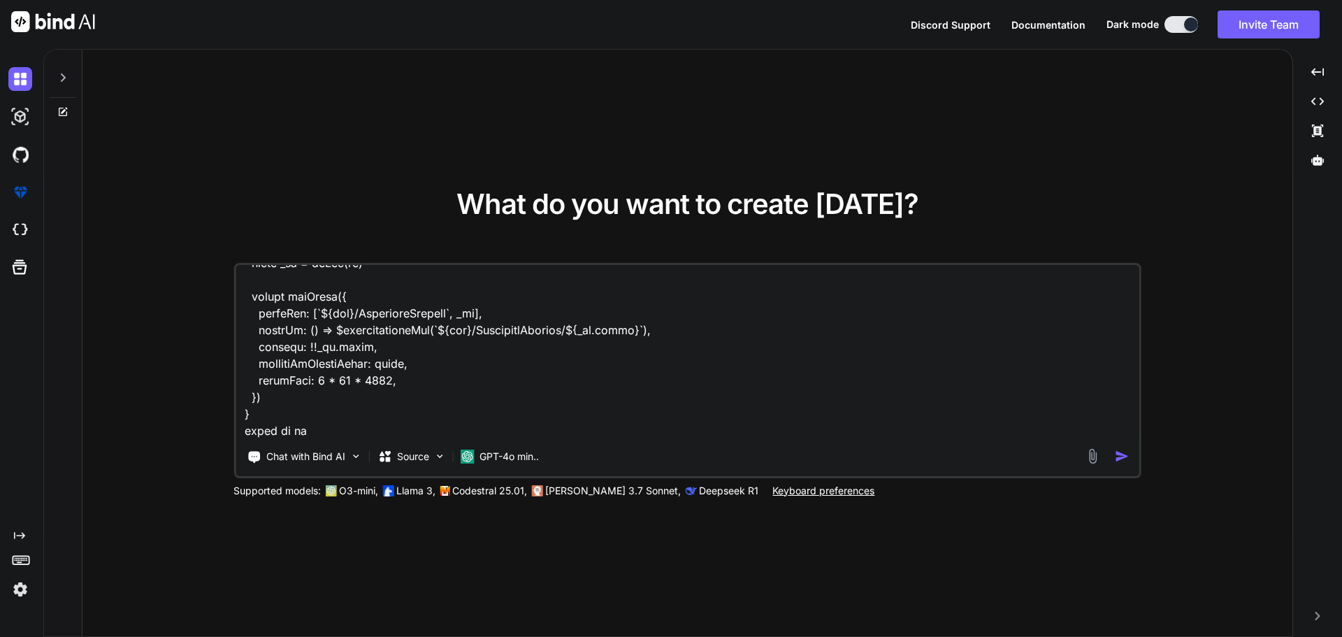
type textarea "x"
type textarea "here is my notification .vue <script setup lang="ts"> import { useElementVisibi…"
type textarea "x"
type textarea "here is my notification .vue <script setup lang="ts"> import { useElementVisibi…"
type textarea "x"
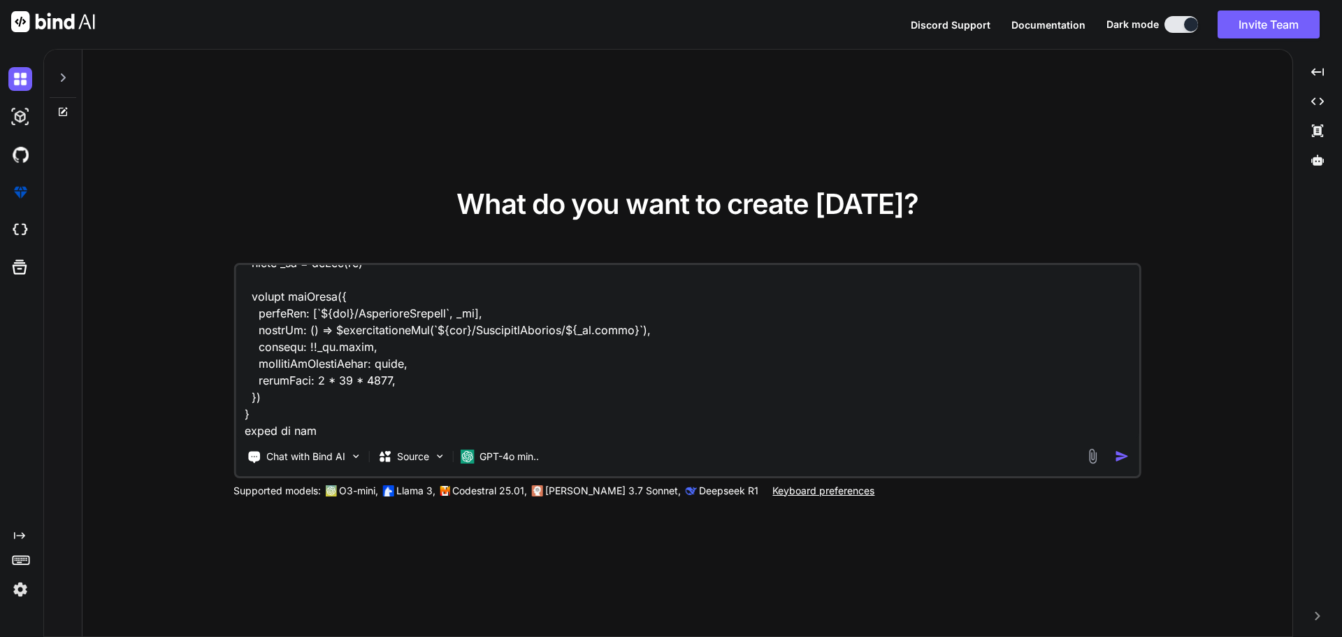
type textarea "here is my notification .vue <script setup lang="ts"> import { useElementVisibi…"
type textarea "x"
type textarea "here is my notification .vue <script setup lang="ts"> import { useElementVisibi…"
type textarea "x"
type textarea "here is my notification .vue <script setup lang="ts"> import { useElementVisibi…"
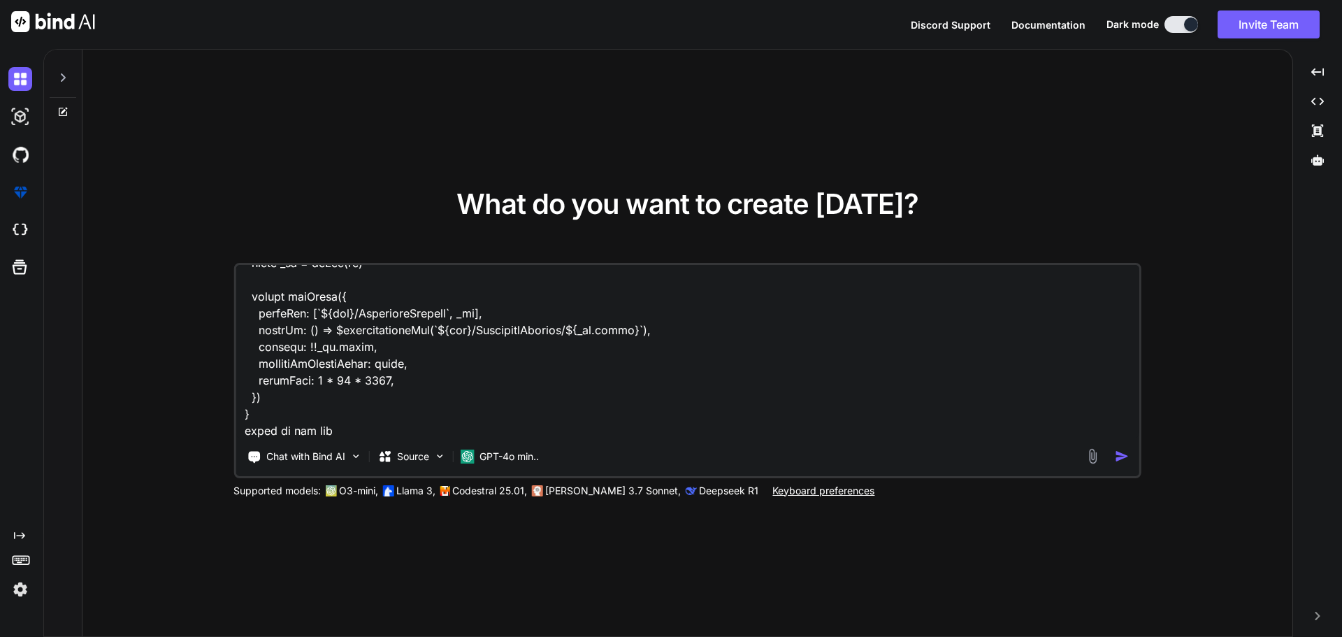
type textarea "x"
type textarea "here is my notification .vue <script setup lang="ts"> import { useElementVisibi…"
type textarea "x"
type textarea "here is my notification .vue <script setup lang="ts"> import { useElementVisibi…"
type textarea "x"
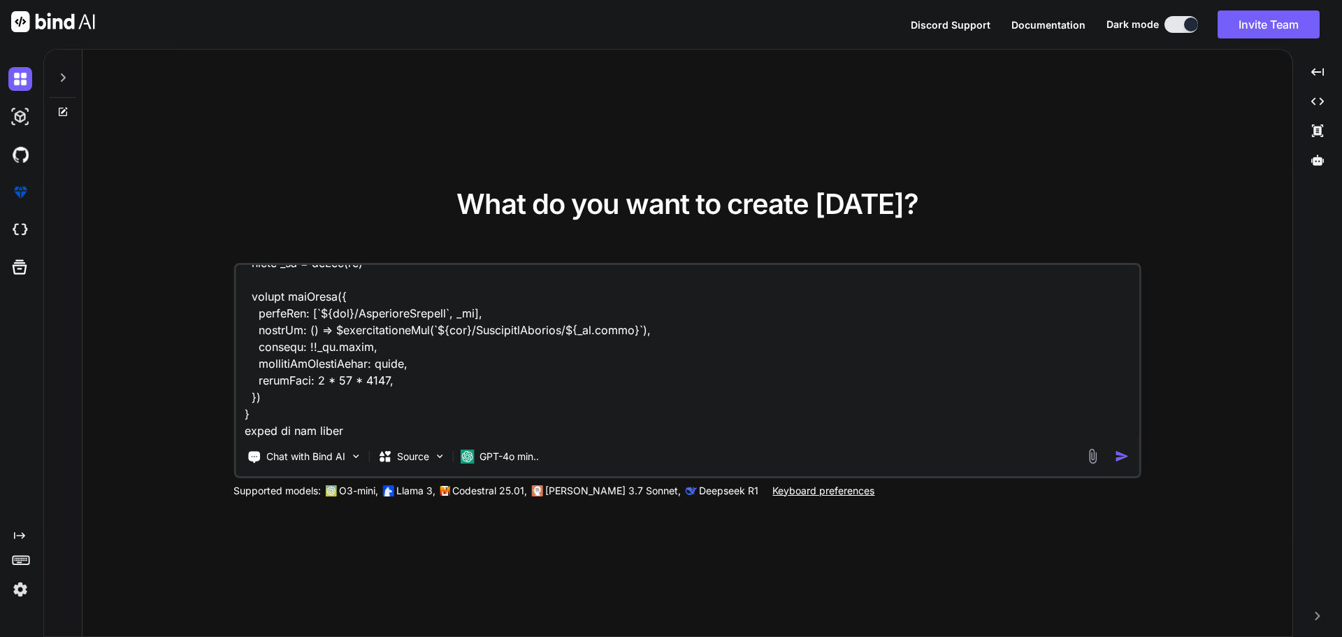
type textarea "here is my notification .vue <script setup lang="ts"> import { useElementVisibi…"
type textarea "x"
type textarea "here is my notification .vue <script setup lang="ts"> import { useElementVisibi…"
type textarea "x"
type textarea "here is my notification .vue <script setup lang="ts"> import { useElementVisibi…"
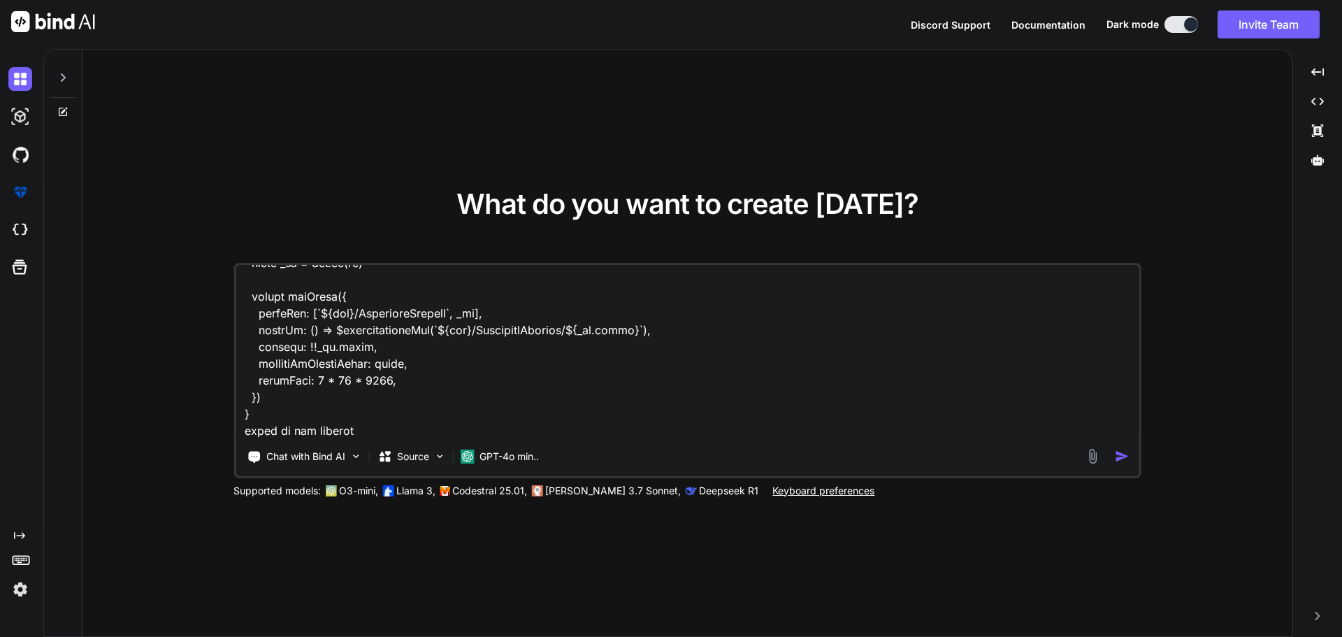
type textarea "x"
type textarea "here is my notification .vue <script setup lang="ts"> import { useElementVisibi…"
type textarea "x"
type textarea "here is my notification .vue <script setup lang="ts"> import { useElementVisibi…"
type textarea "x"
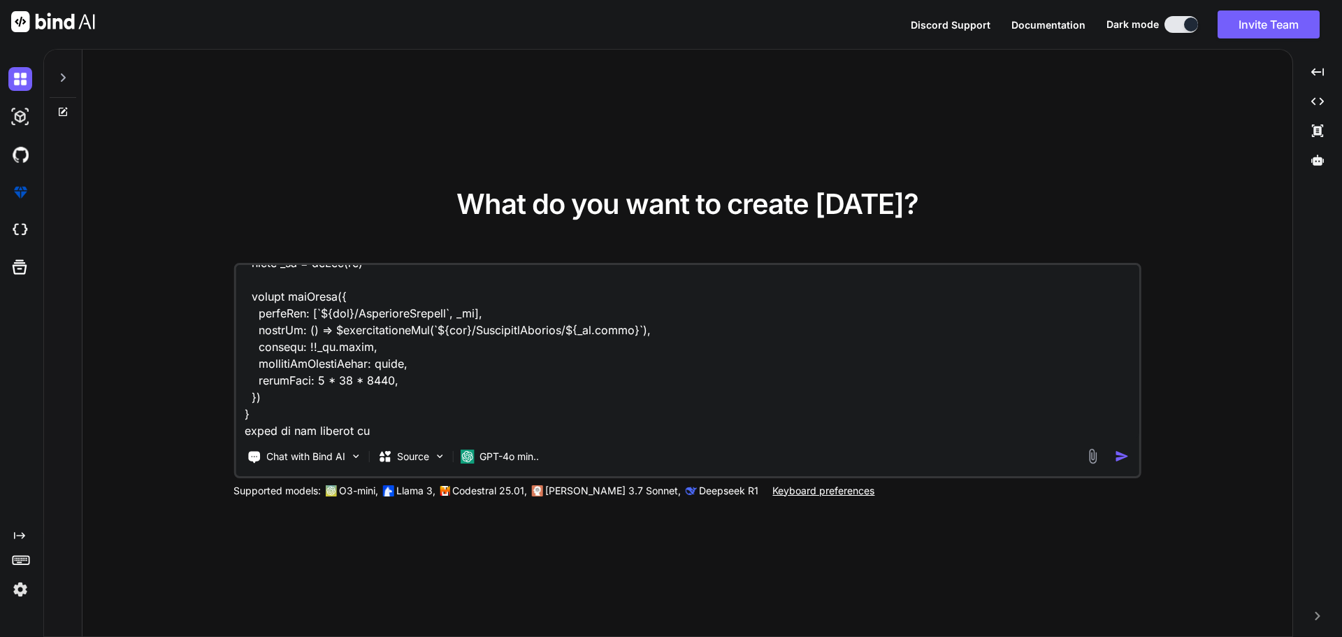
type textarea "here is my notification .vue <script setup lang="ts"> import { useElementVisibi…"
type textarea "x"
type textarea "here is my notification .vue <script setup lang="ts"> import { useElementVisibi…"
type textarea "x"
type textarea "here is my notification .vue <script setup lang="ts"> import { useElementVisibi…"
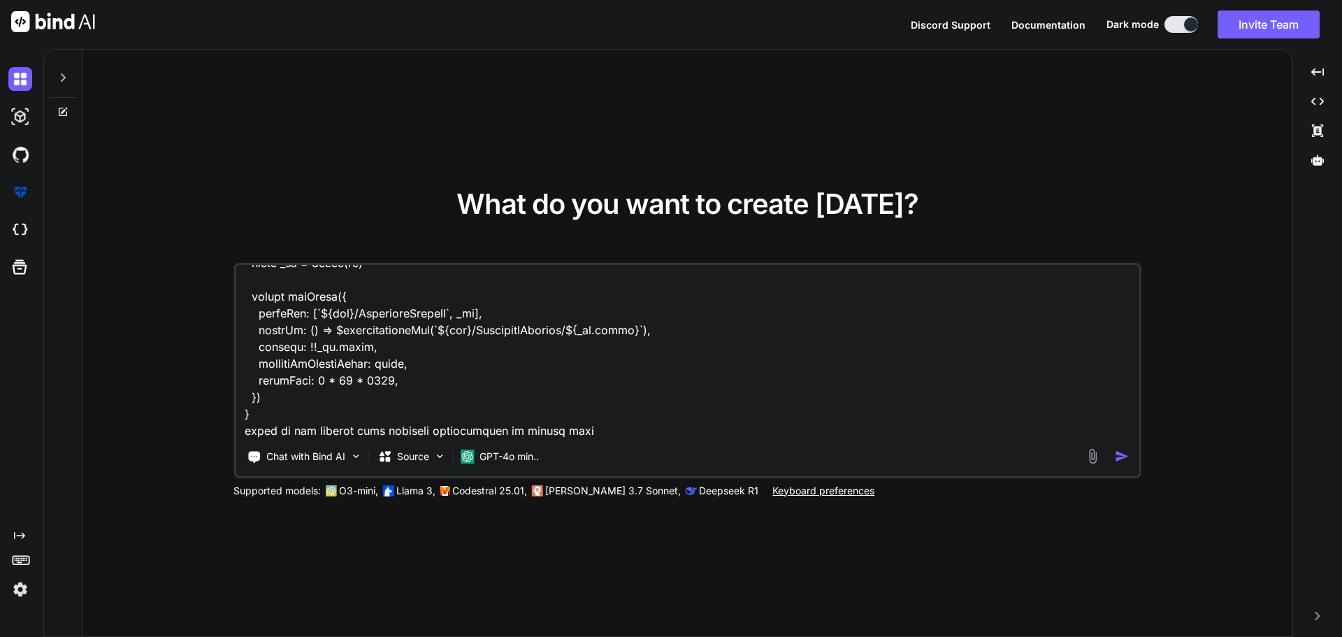
paste textarea "{ "title": "string", "content": "string", "accountGuid": "3fa85f64-5717-4562-b3…"
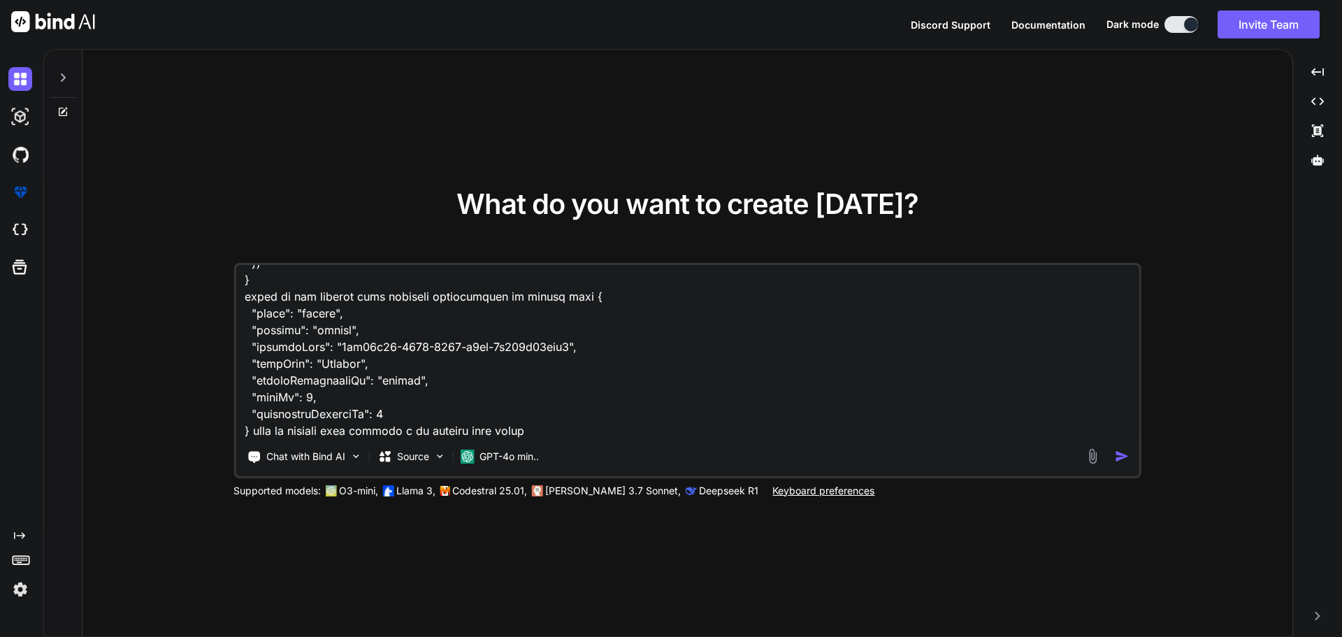
paste textarea "{type: "[URL][DOMAIN_NAME]",…} errors : {UserId: ["UserId is required."]} UserI…"
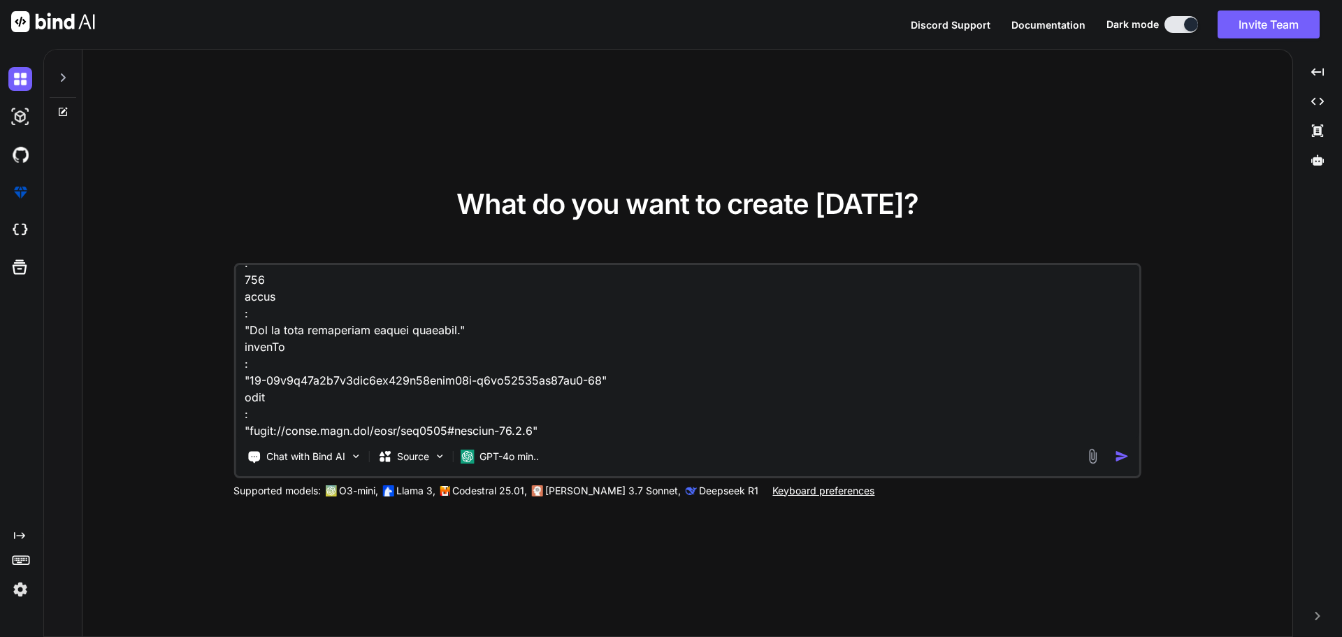
click at [618, 426] on textarea at bounding box center [688, 351] width 904 height 173
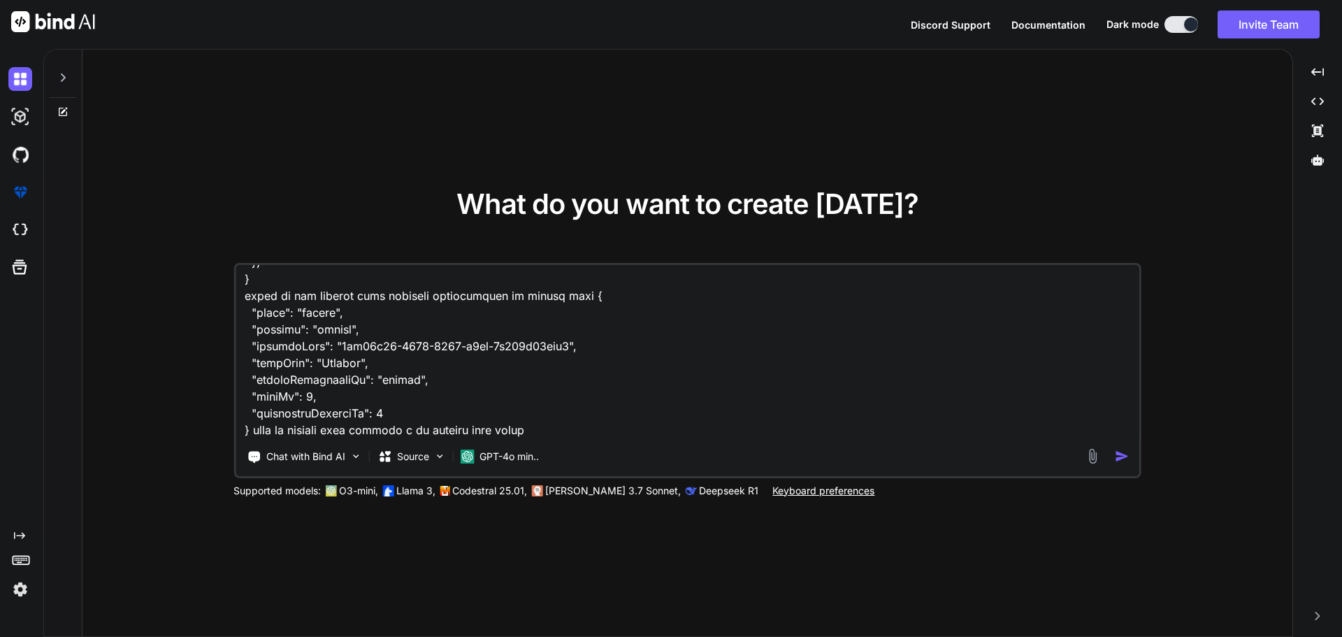
scroll to position [5272, 0]
paste textarea "{ "type": "[URL][DOMAIN_NAME]", "title": "One or more validation errors occurre…"
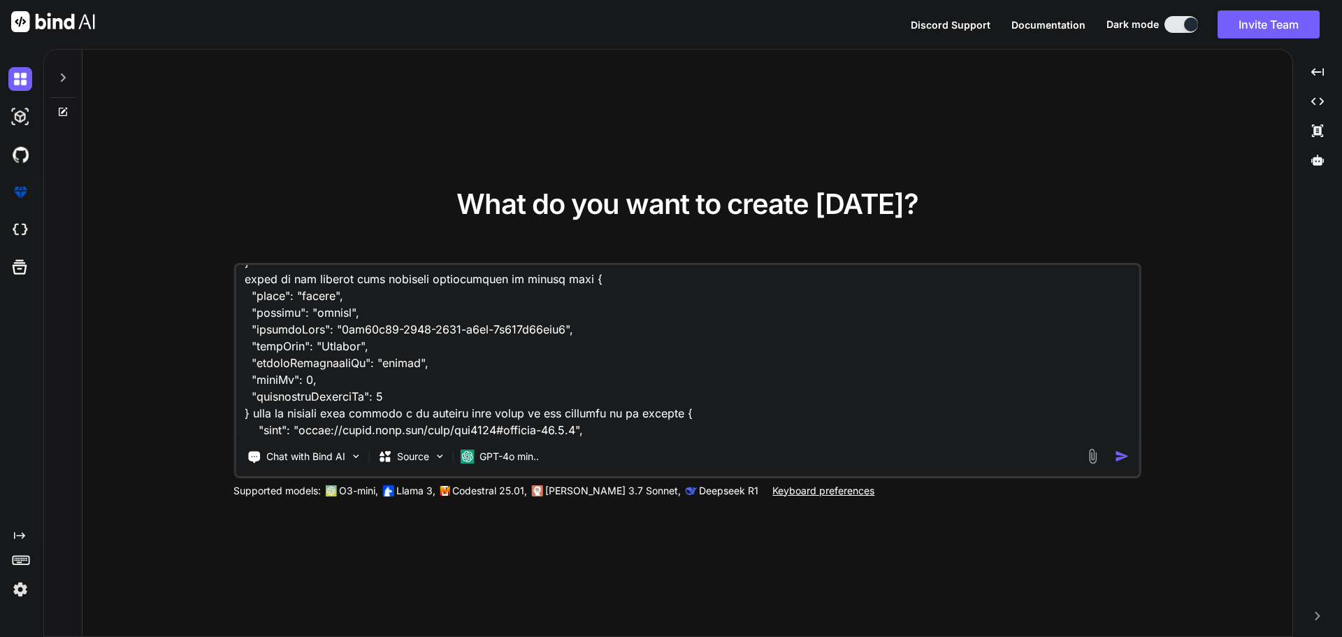
scroll to position [5422, 0]
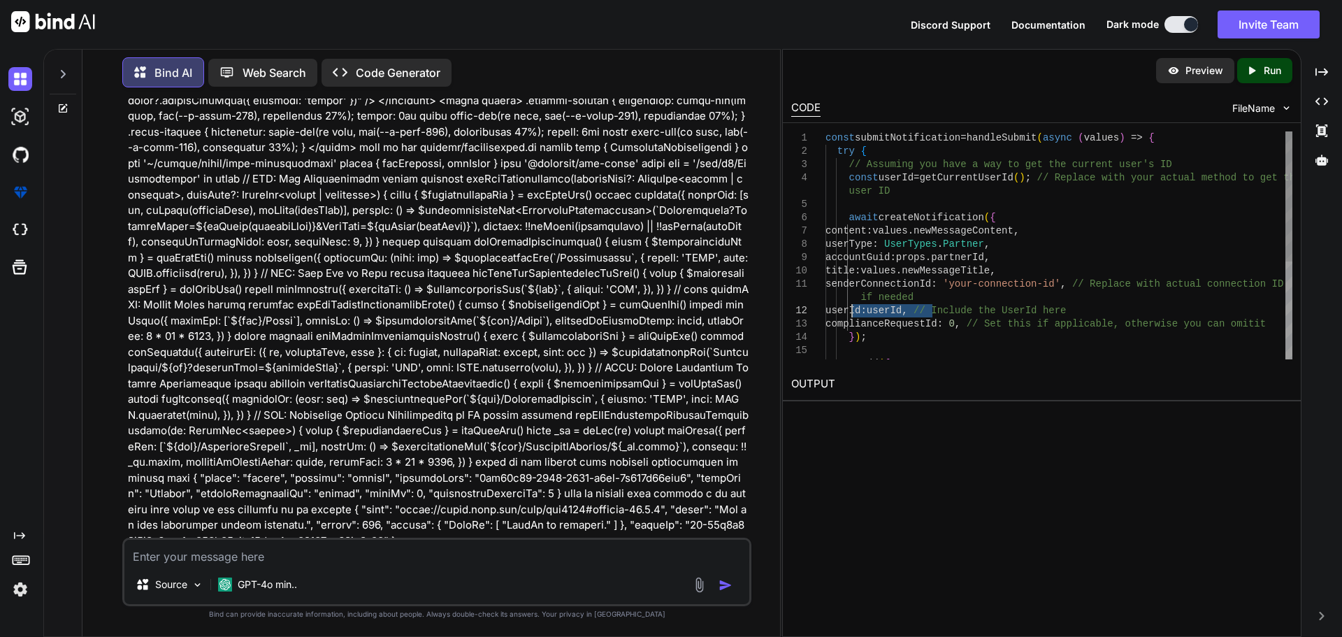
drag, startPoint x: 933, startPoint y: 310, endPoint x: 854, endPoint y: 313, distance: 79.8
click at [854, 313] on div "const submitNotification = handleSubmit ( async ( values ) => { try { // Assumi…" at bounding box center [1059, 330] width 467 height 399
drag, startPoint x: 1040, startPoint y: 138, endPoint x: 822, endPoint y: 138, distance: 217.5
click at [826, 138] on div "content : values . newMessageContent , userType : UserTypes . Partner , account…" at bounding box center [1059, 330] width 467 height 399
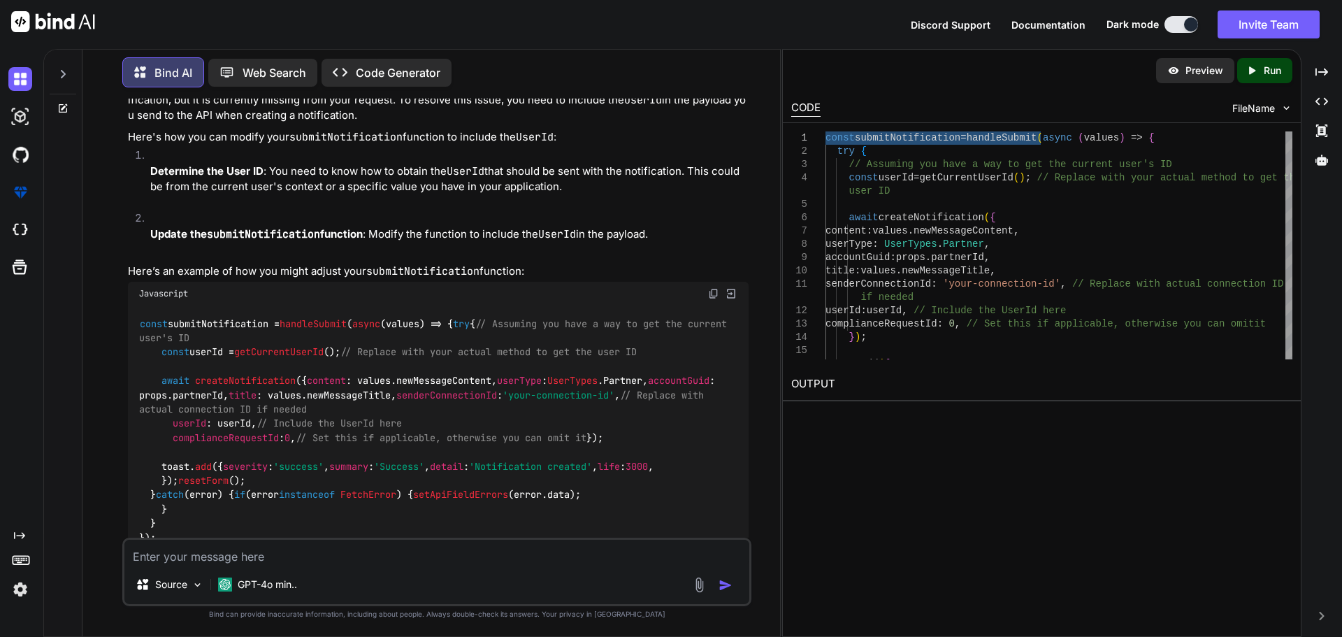
scroll to position [1205, 0]
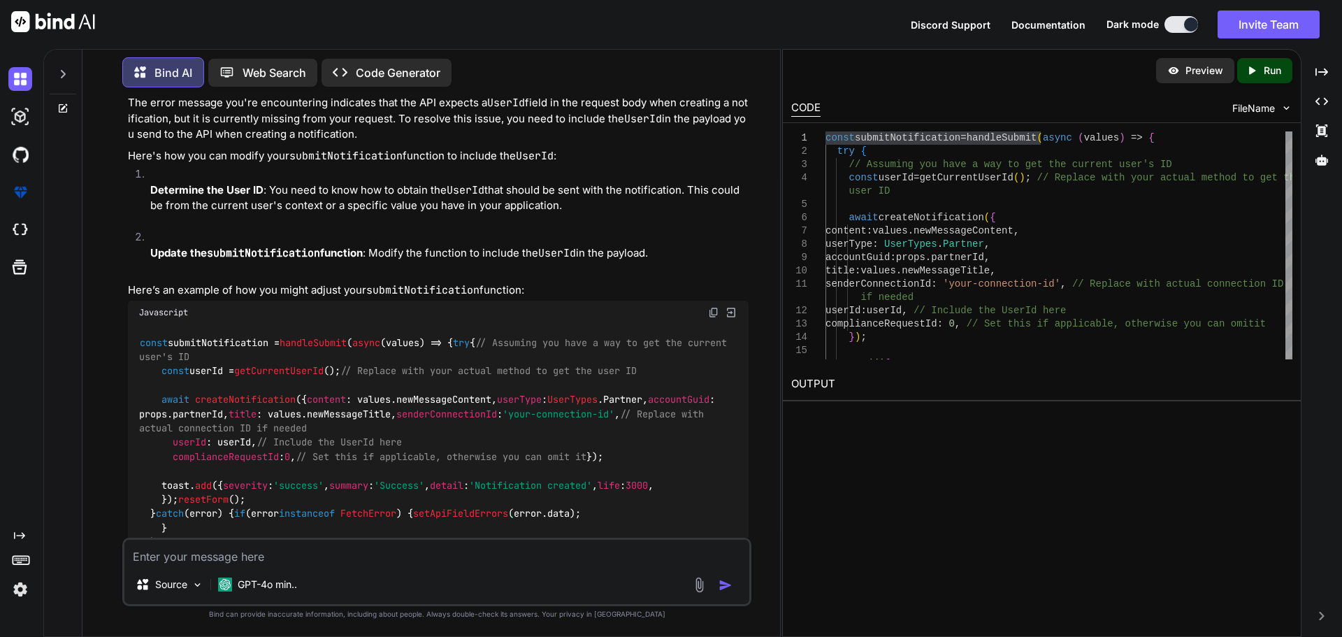
click at [313, 365] on span "getCurrentUserId" at bounding box center [278, 371] width 89 height 13
copy span "getCurrentUserId"
click at [293, 556] on textarea at bounding box center [436, 552] width 625 height 25
paste textarea "<script setup lang="ts"> import type { ColumnProps } from '#shared/types/base' …"
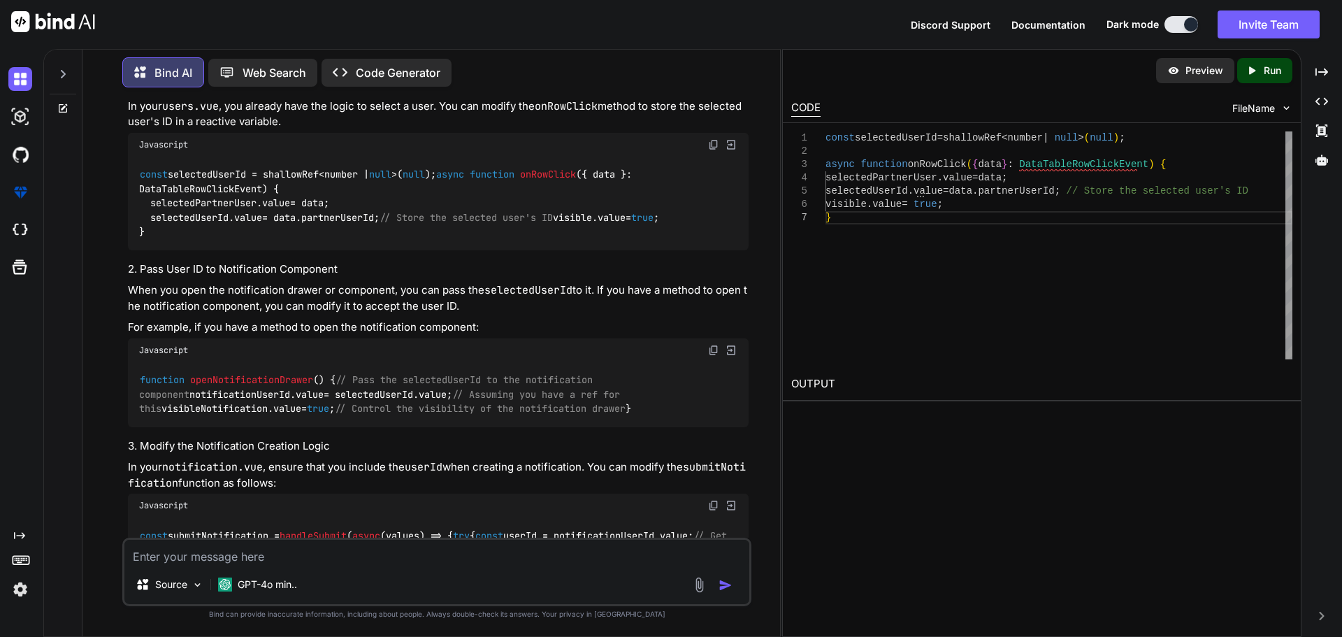
scroll to position [3012, 0]
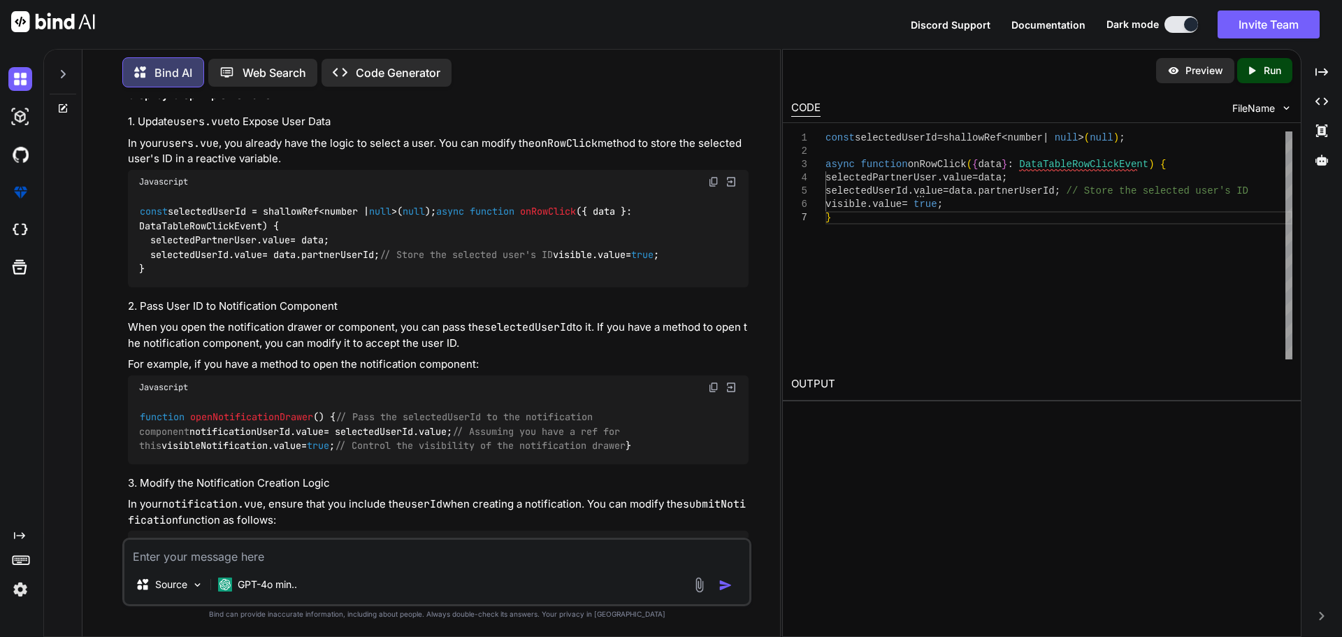
click at [520, 218] on span "onRowClick" at bounding box center [548, 212] width 56 height 13
copy span "onRowClick"
drag, startPoint x: 150, startPoint y: 392, endPoint x: 389, endPoint y: 389, distance: 238.5
click at [389, 275] on code "const selectedUserId = shallowRef<number | null >( null ); async function onRow…" at bounding box center [399, 239] width 520 height 71
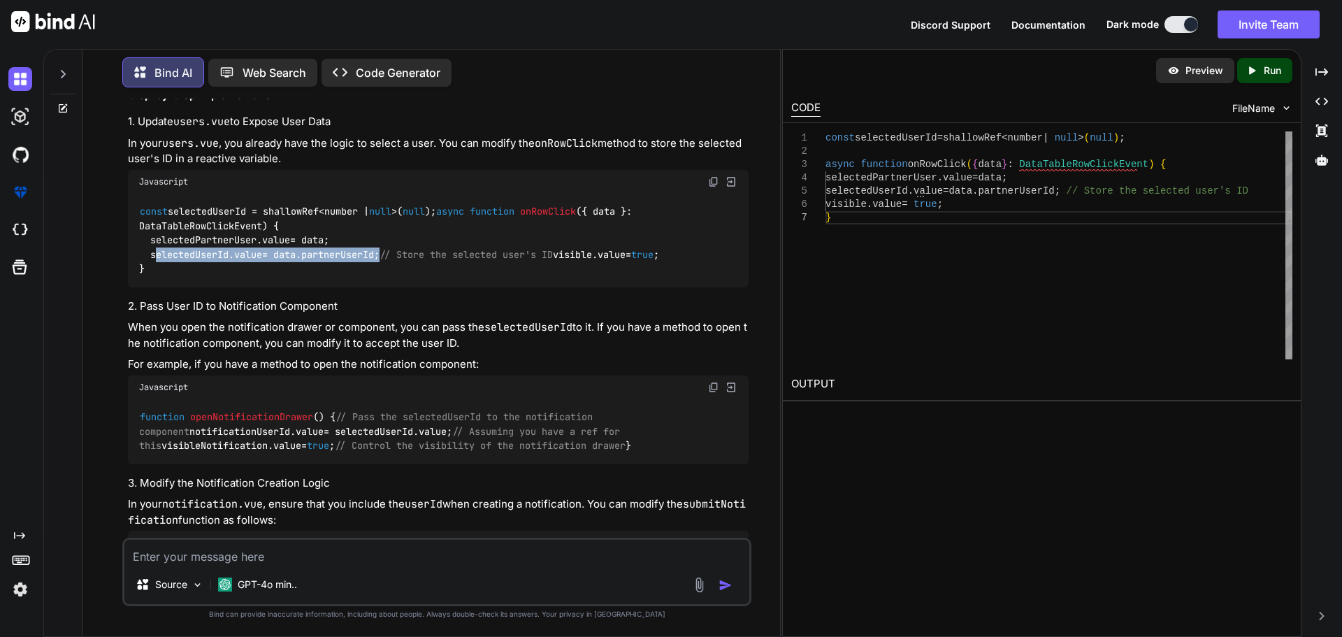
copy code "selectedUserId. value = data. partnerUserId ;"
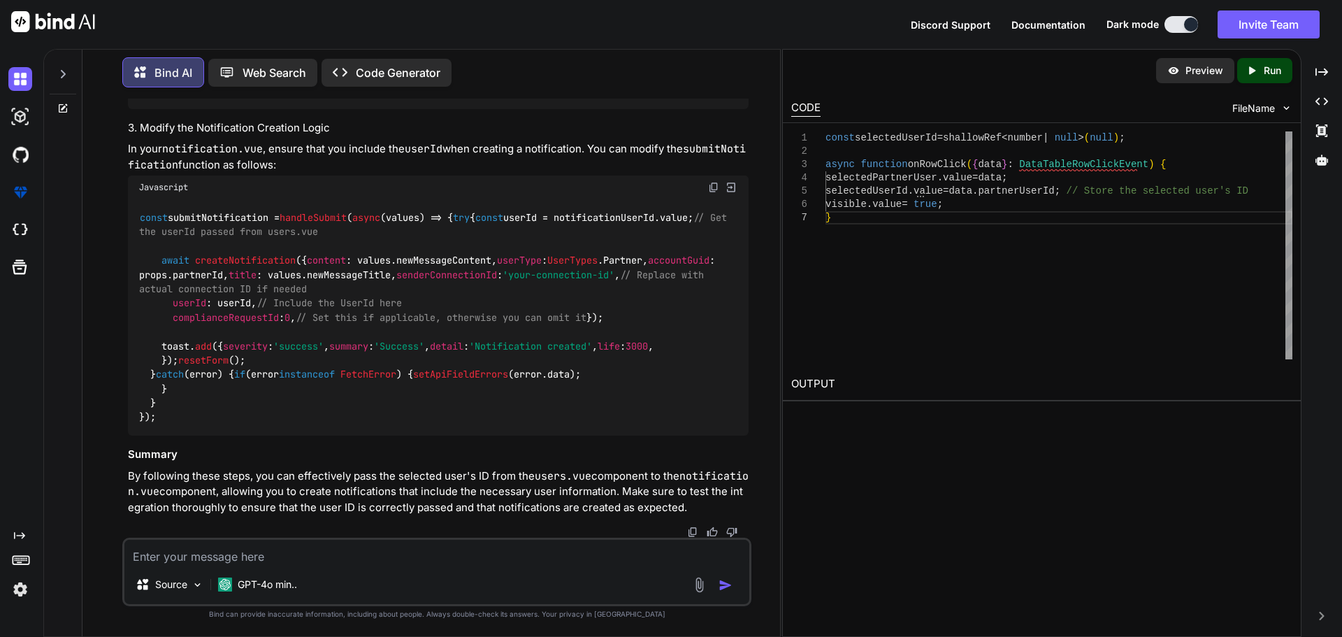
scroll to position [3502, 0]
click at [240, 262] on code "const submitNotification = handleSubmit ( async (values) => { try { const userI…" at bounding box center [436, 317] width 594 height 214
copy code "submitNotification"
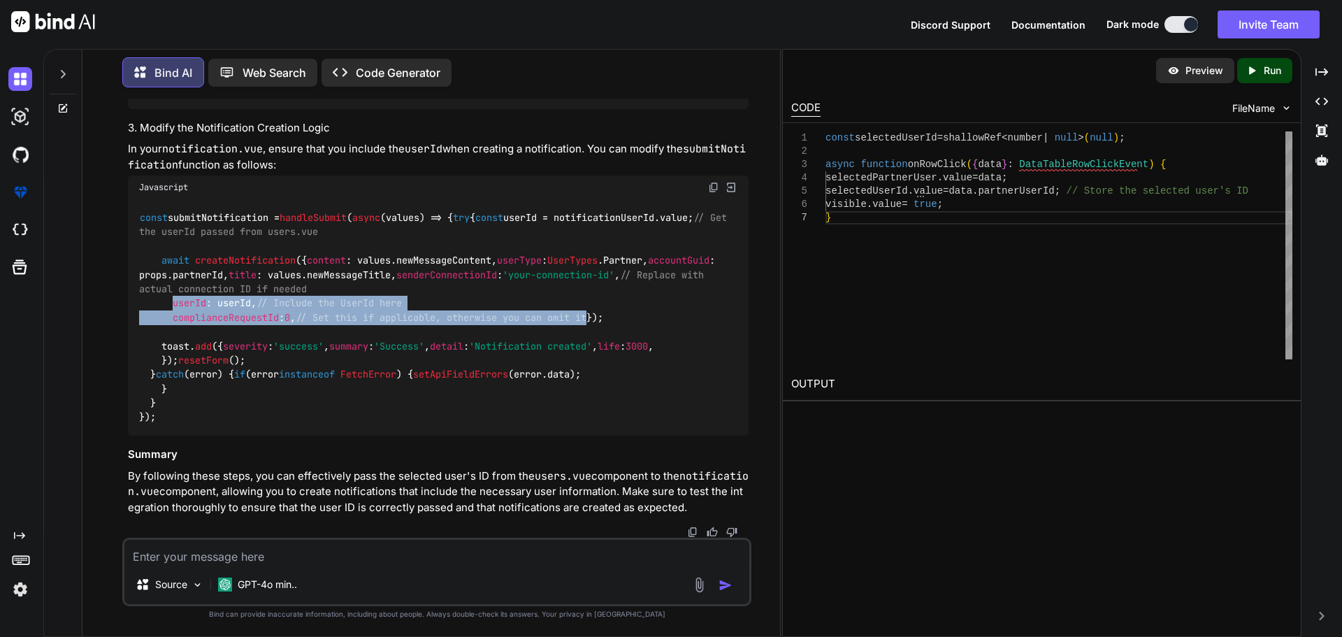
drag, startPoint x: 171, startPoint y: 408, endPoint x: 634, endPoint y: 419, distance: 463.0
click at [634, 419] on div "const submitNotification = handleSubmit ( async (values) => { try { const userI…" at bounding box center [438, 317] width 621 height 236
copy code "userId : userId, // Include the UserId here complianceRequestId : 0 , // Set th…"
drag, startPoint x: 215, startPoint y: 401, endPoint x: 224, endPoint y: 406, distance: 10.0
click at [215, 401] on code "const submitNotification = handleSubmit ( async (values) => { try { const userI…" at bounding box center [436, 317] width 594 height 214
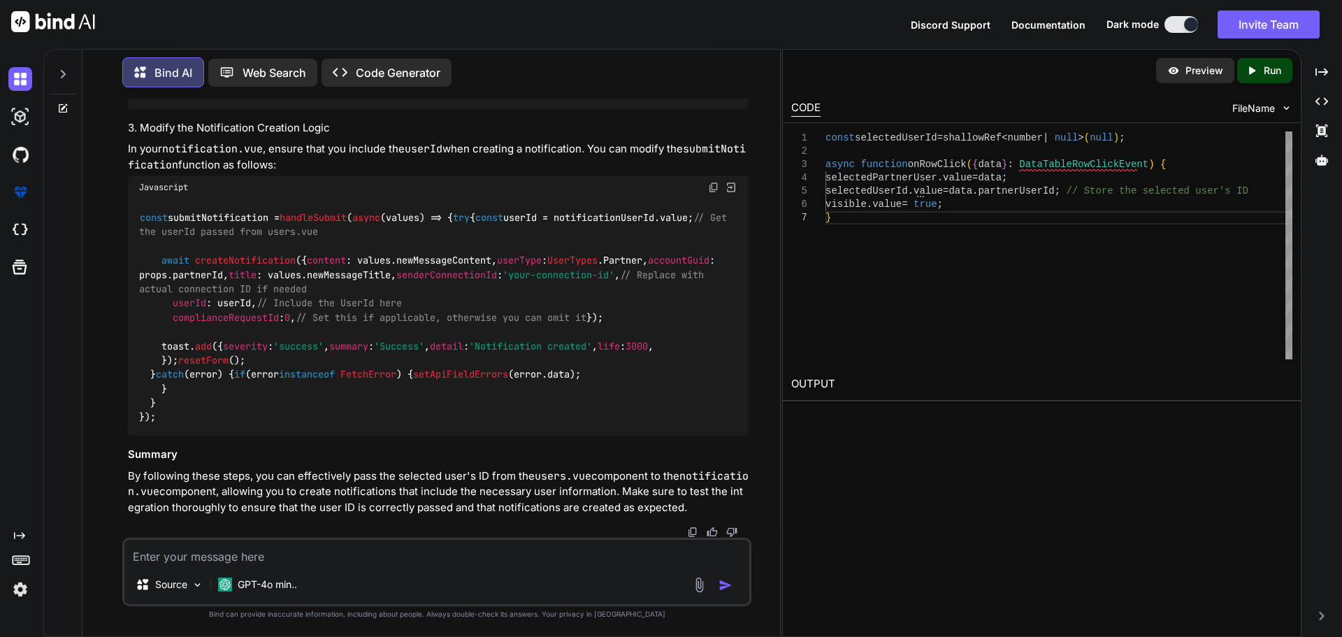
click at [233, 408] on code "const submitNotification = handleSubmit ( async (values) => { try { const userI…" at bounding box center [436, 317] width 594 height 214
copy code "userId"
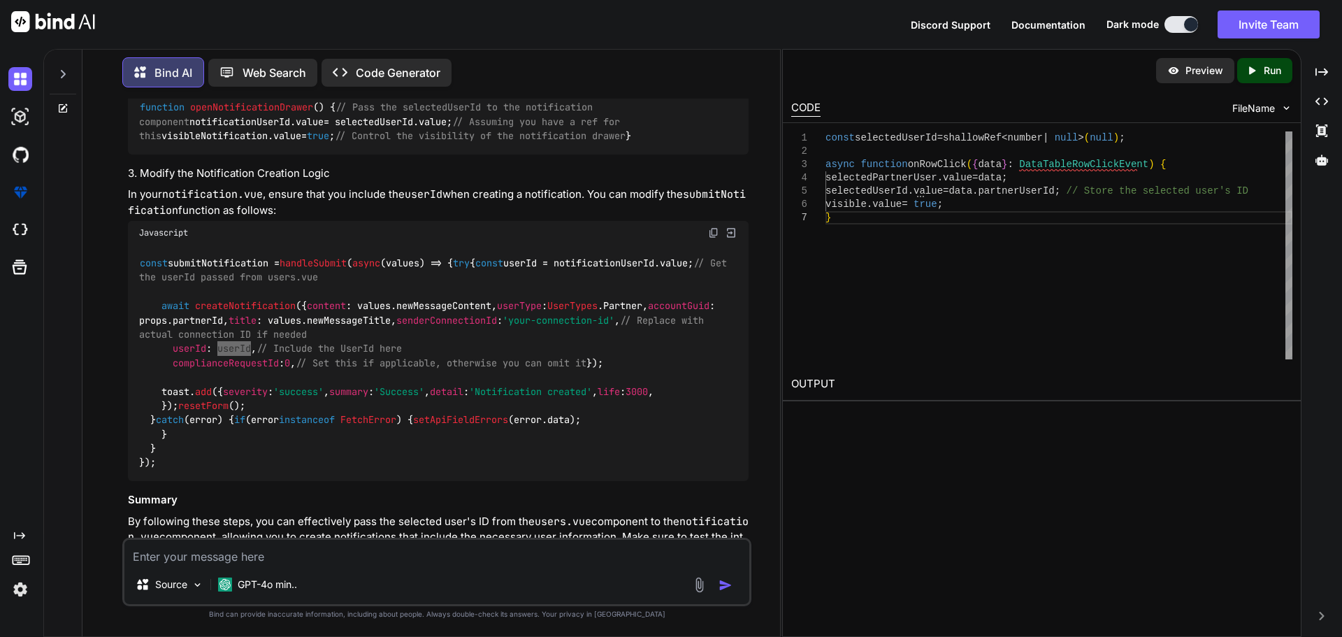
scroll to position [3300, 0]
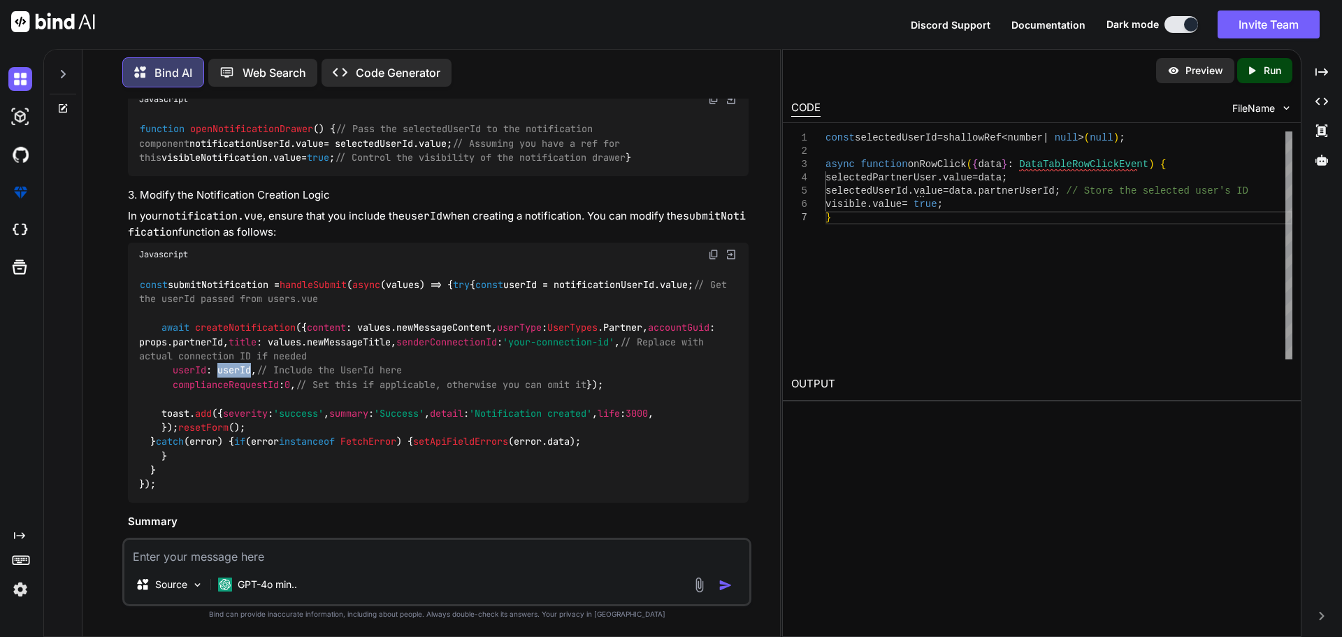
click at [252, 136] on span "openNotificationDrawer" at bounding box center [251, 129] width 123 height 13
click at [243, 558] on textarea at bounding box center [436, 552] width 625 height 25
click at [245, 556] on textarea "i dont have any drawer here is my" at bounding box center [436, 552] width 625 height 25
paste textarea "<script setup lang="ts"> import { useElementVisibility } from '@vueuse/core' im…"
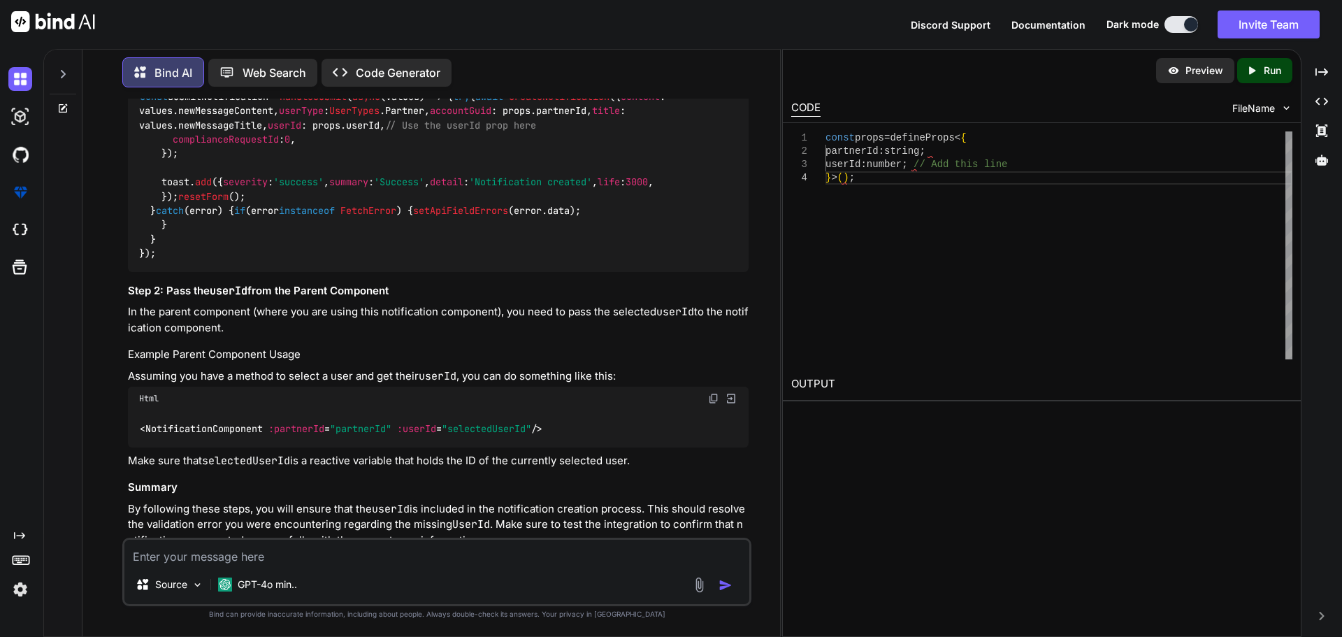
scroll to position [4998, 0]
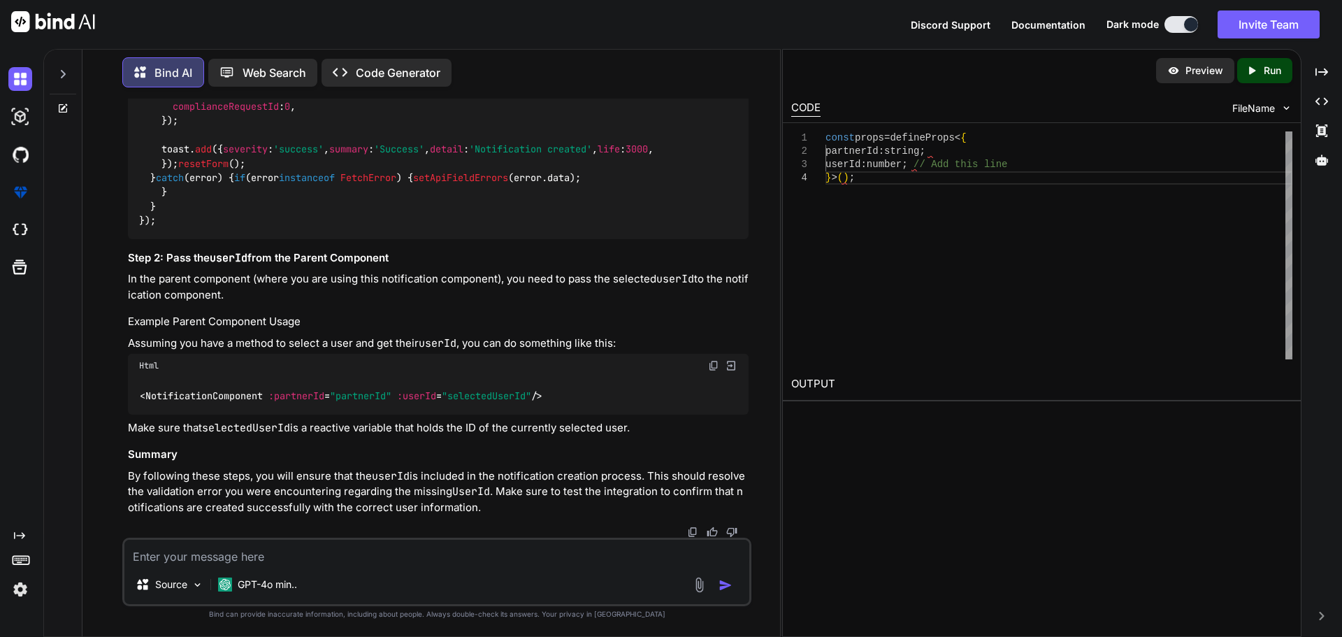
drag, startPoint x: 236, startPoint y: 345, endPoint x: 150, endPoint y: 347, distance: 86.7
copy code "userId : number;"
drag, startPoint x: 166, startPoint y: 329, endPoint x: 294, endPoint y: 327, distance: 128.0
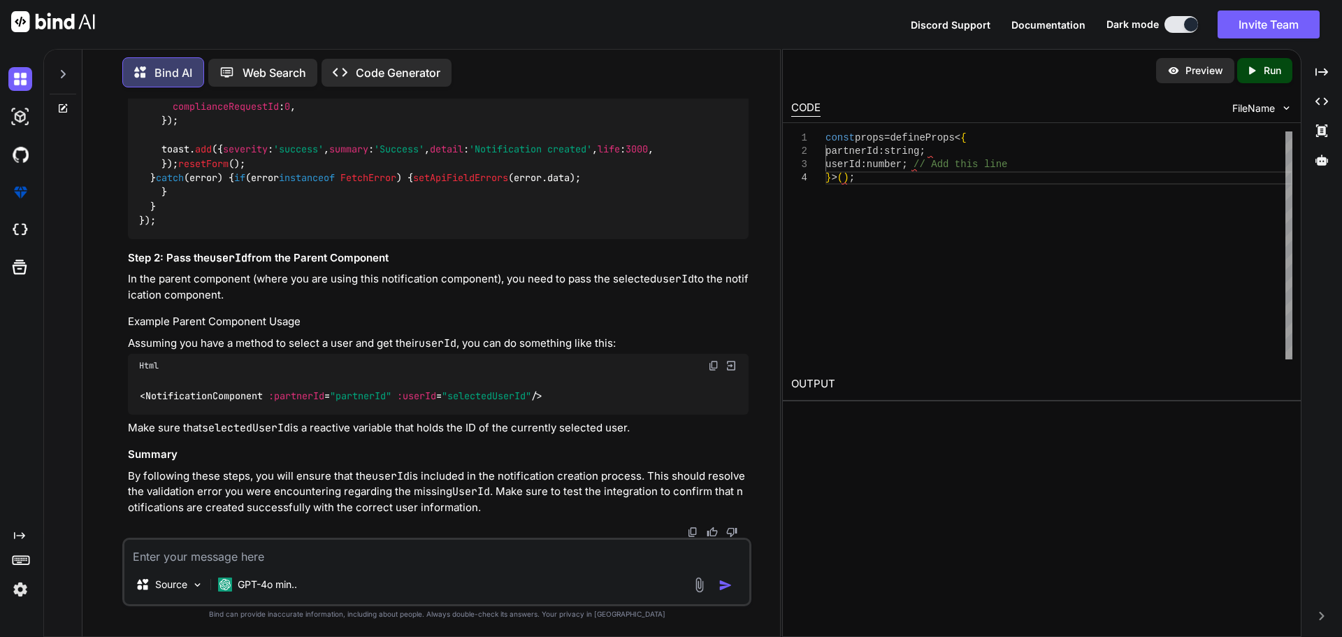
click at [294, 228] on code "const submitNotification = handleSubmit ( async (values) => { try { await creat…" at bounding box center [405, 142] width 532 height 171
copy code "userId : props. userId ,"
click at [269, 559] on textarea at bounding box center [436, 552] width 625 height 25
paste textarea "<script setup lang="ts"> import type { PartnerKey } from '~/lib/repository/modu…"
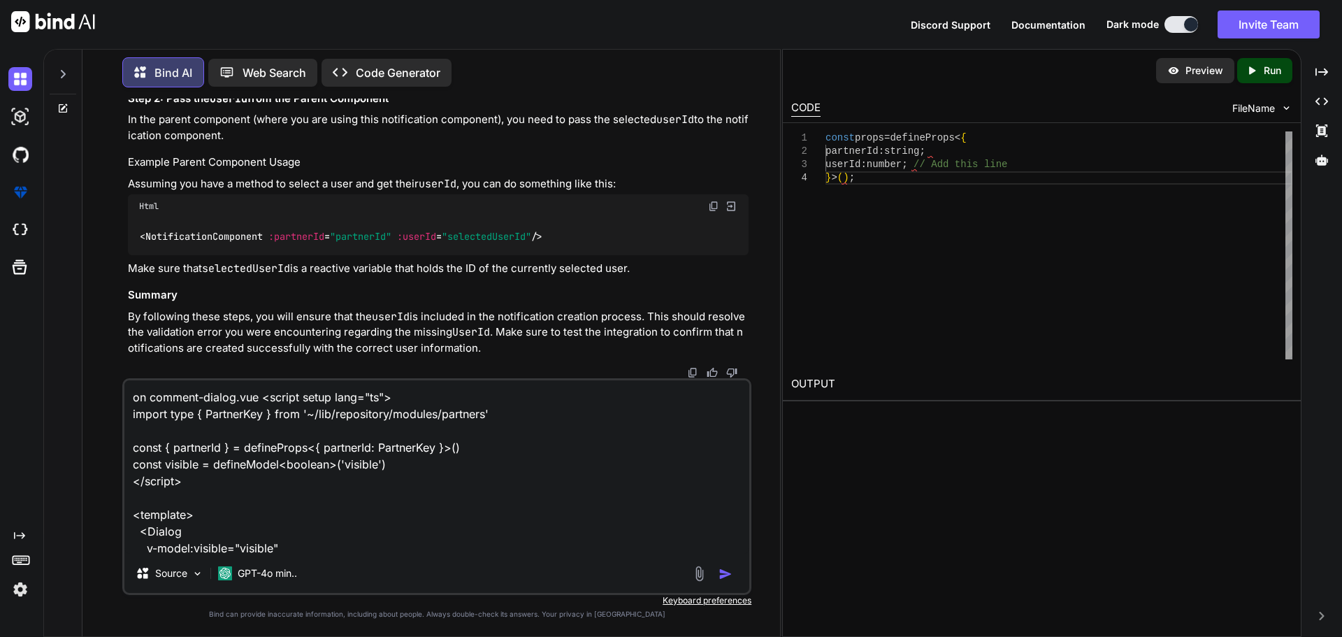
scroll to position [186, 0]
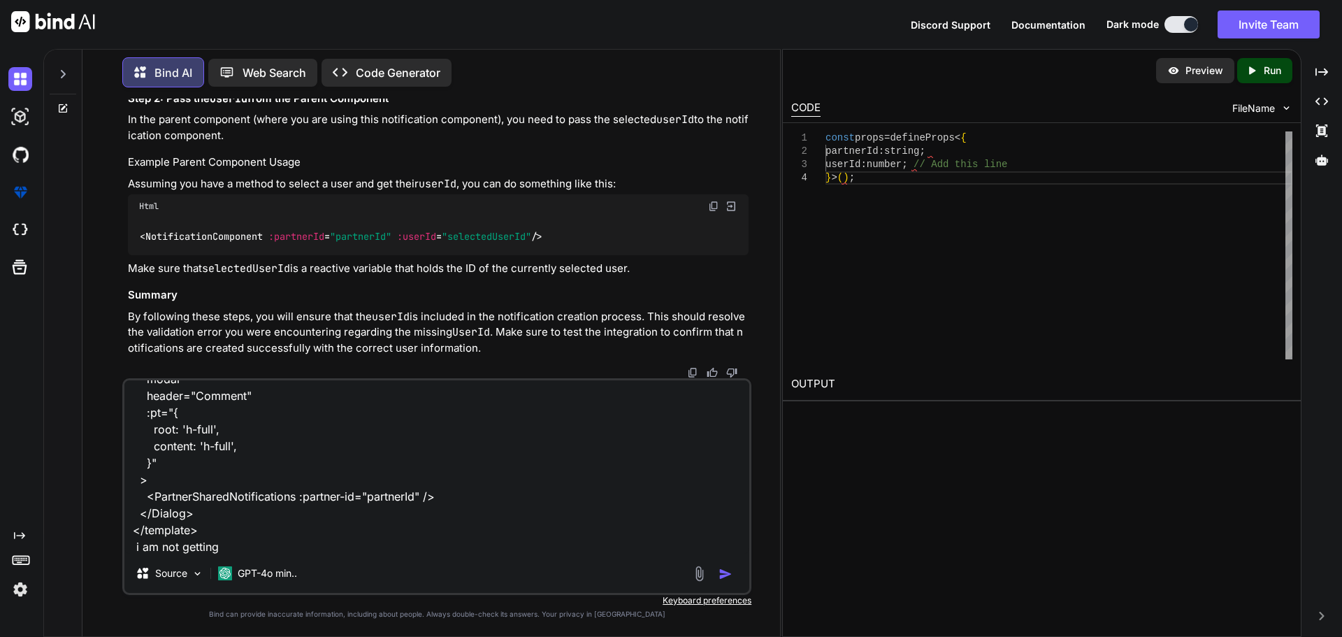
click at [269, 540] on textarea "on comment-dialog.vue <script setup lang="ts"> import type { PartnerKey } from …" at bounding box center [436, 466] width 625 height 173
paste textarea "[vue-tsc] Argument of type '{ partnerId: string; }' is not assignable to parame…"
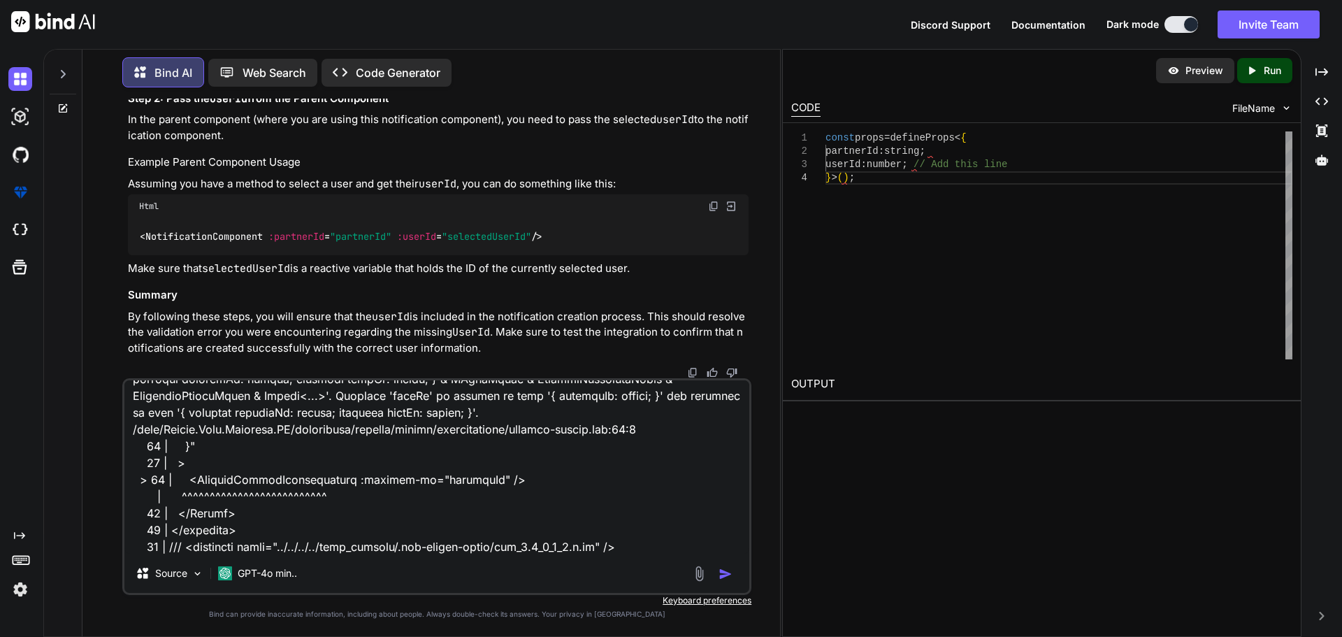
click at [730, 575] on img "button" at bounding box center [726, 574] width 14 height 14
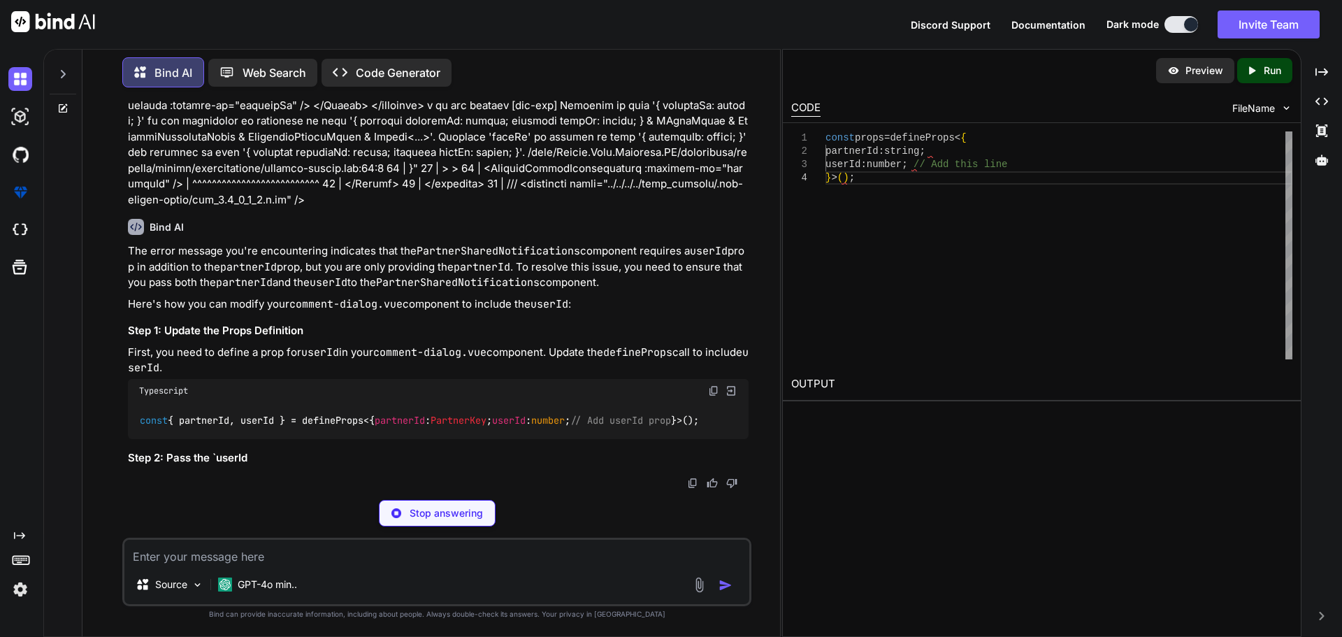
scroll to position [6108, 0]
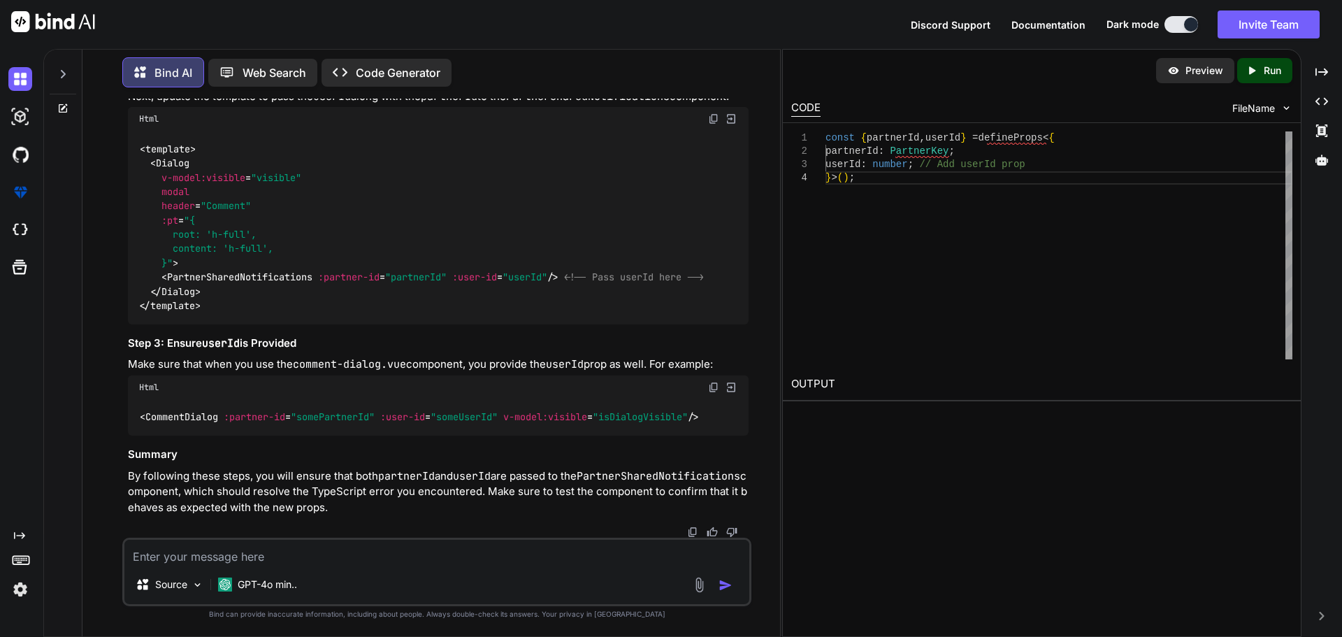
drag, startPoint x: 238, startPoint y: 406, endPoint x: 148, endPoint y: 410, distance: 90.3
click at [148, 45] on code "const { partnerId, userId } = defineProps<{ partnerId : PartnerKey ; userId : n…" at bounding box center [419, 37] width 561 height 15
copy code "userId : number ;"
drag, startPoint x: 459, startPoint y: 466, endPoint x: 554, endPoint y: 462, distance: 95.9
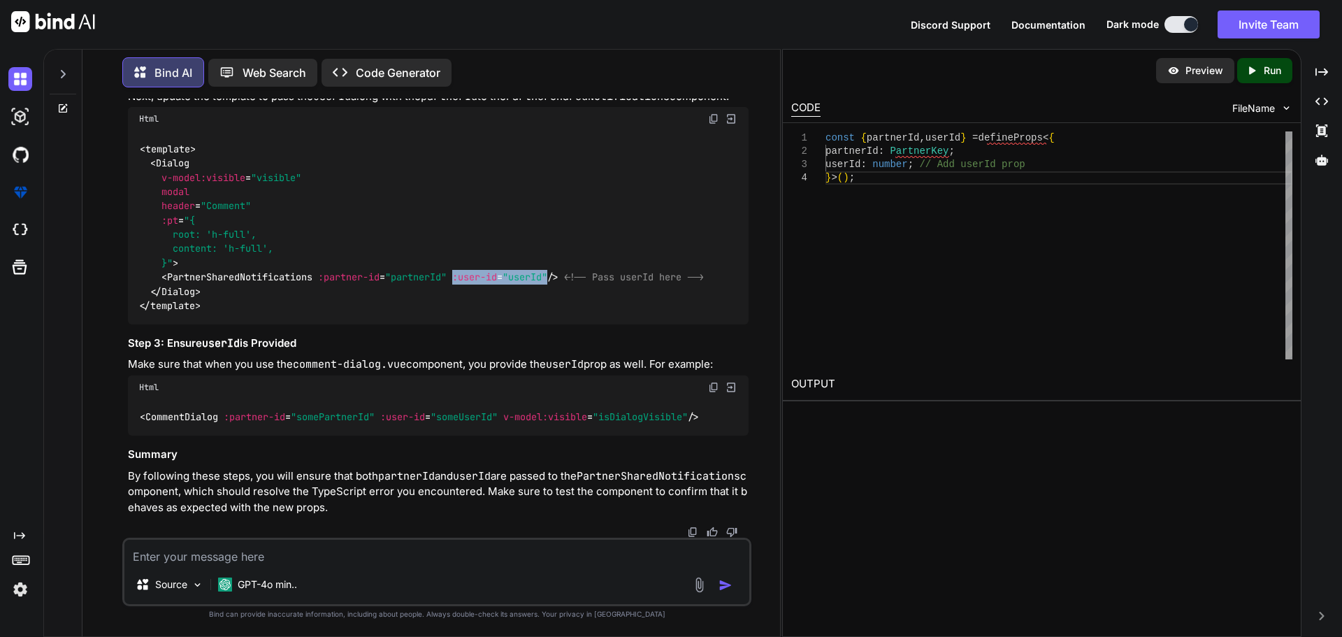
click at [554, 284] on span "< PartnerSharedNotifications :partner-id = "partnerId" :user-id = "userId" />" at bounding box center [360, 277] width 397 height 13
copy span ":user-id = "userId""
click at [291, 557] on textarea at bounding box center [436, 552] width 625 height 25
paste textarea "<script setup lang="ts"> import { PartnerEditBusinessPartnerDetailsForm, Partne…"
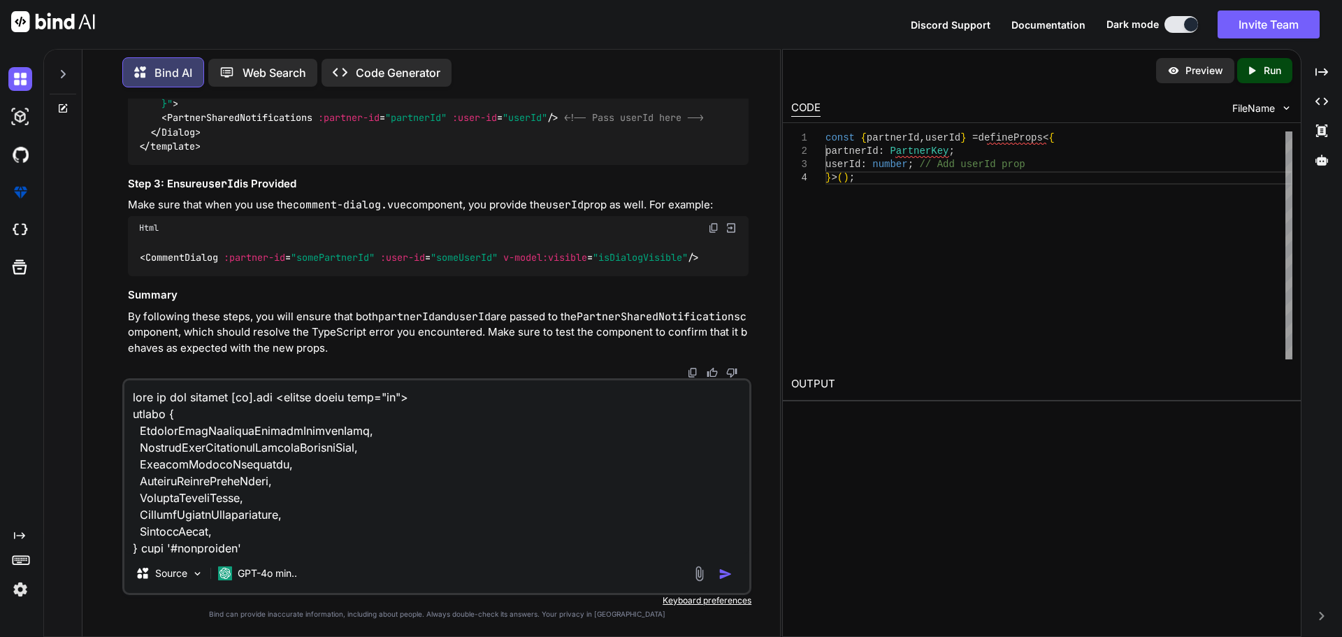
scroll to position [3005, 0]
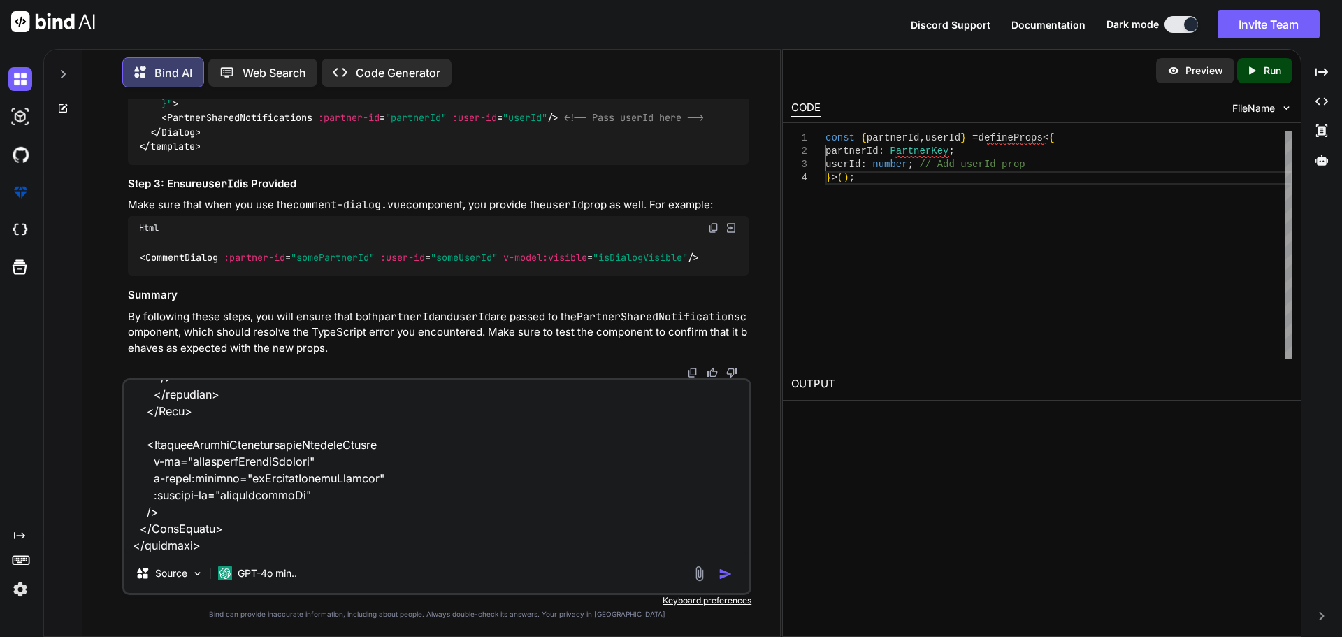
click at [213, 545] on textarea at bounding box center [436, 466] width 625 height 173
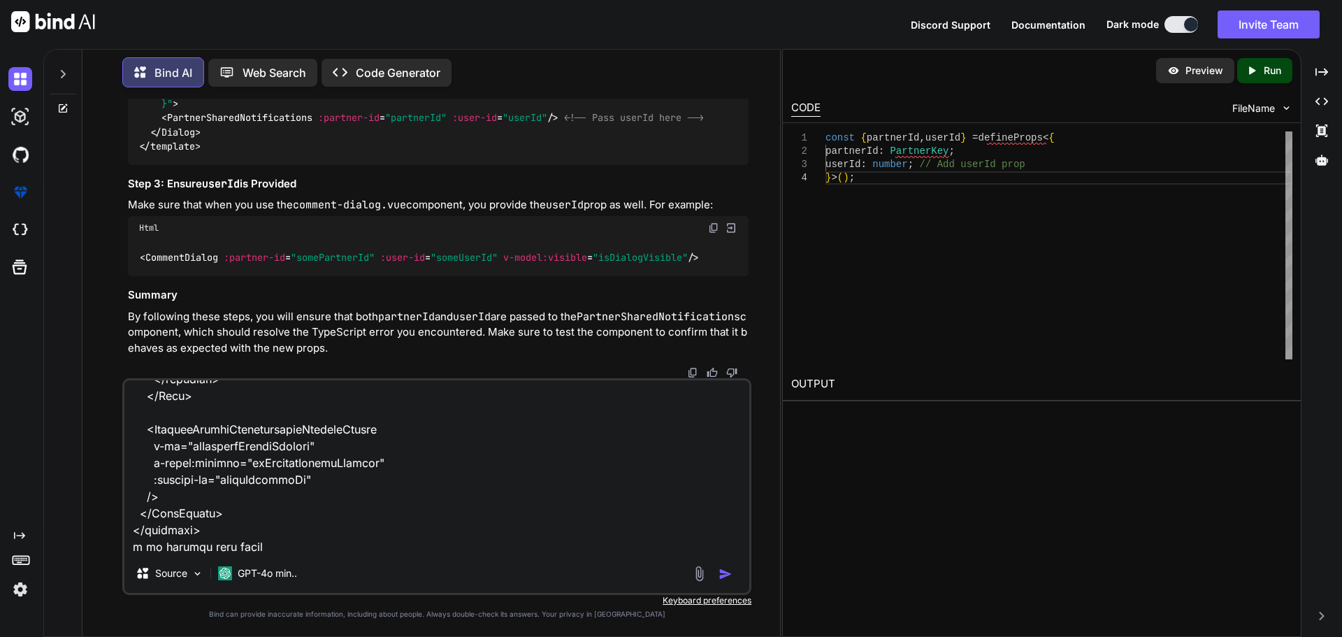
paste textarea "[vue-tsc] Argument of type '{ visible: true; partnerId: string; }' is not assig…"
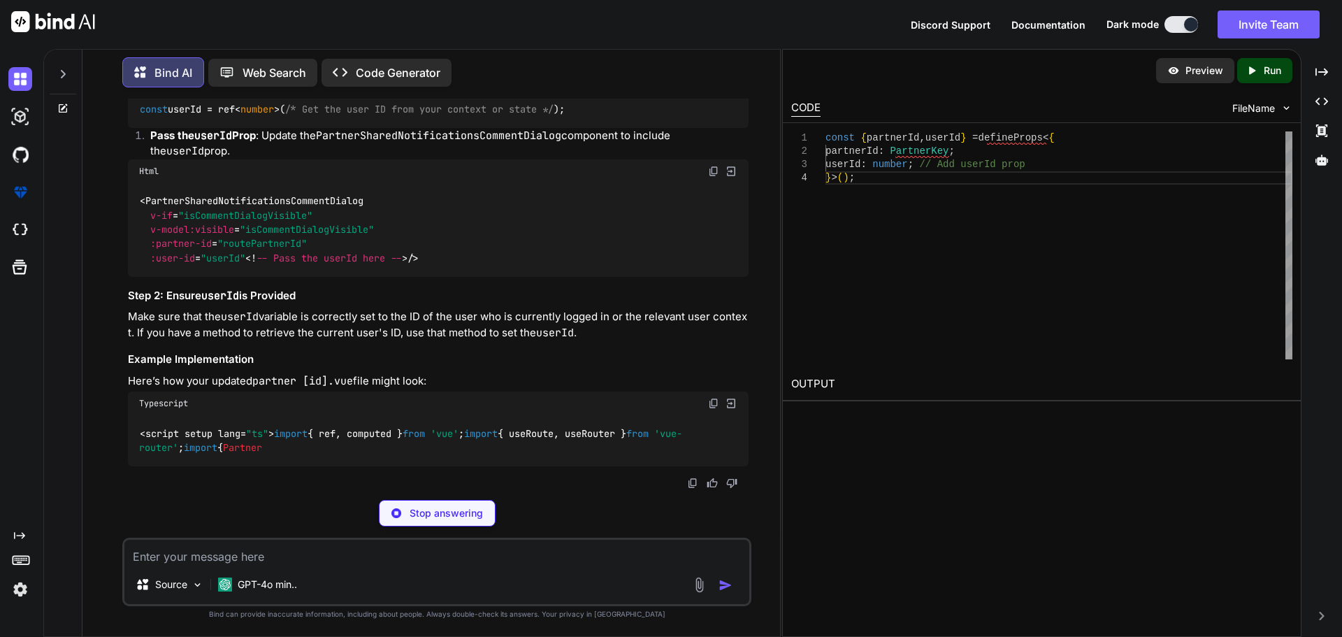
scroll to position [7891, 0]
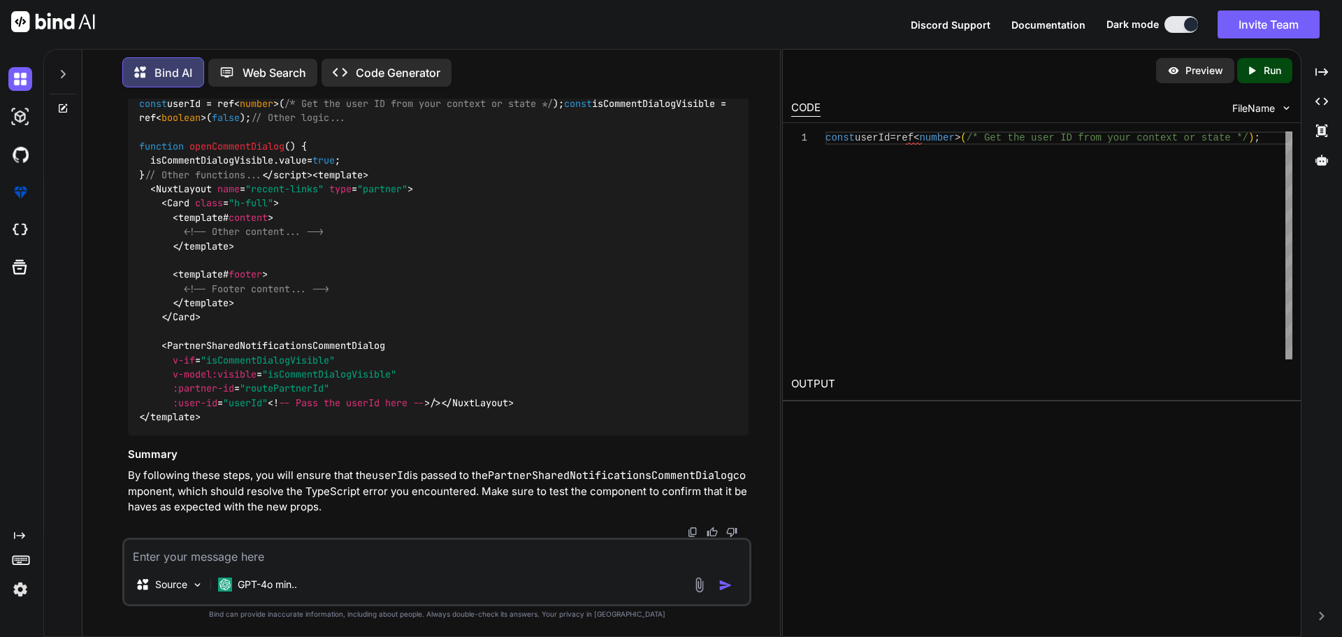
scroll to position [8101, 0]
drag, startPoint x: 244, startPoint y: 419, endPoint x: 122, endPoint y: 417, distance: 122.4
click at [122, 417] on div "You Bind AI The error message you're encountering indicates that the API expect…" at bounding box center [436, 368] width 629 height 538
click at [228, 552] on textarea at bounding box center [436, 552] width 625 height 25
paste textarea "<script setup lang="ts"> import type { ColumnProps } from '#shared/types/base' …"
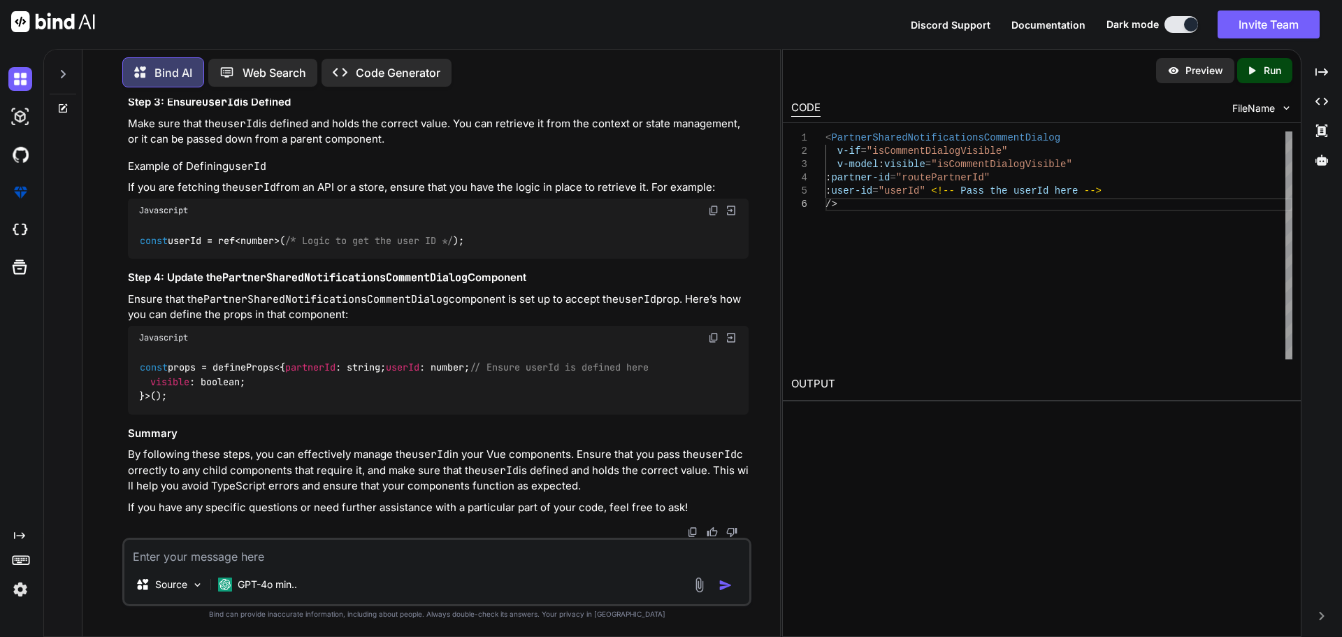
scroll to position [10417, 0]
click at [280, 14] on span "PartnerSharedNotificationsCommentDialog" at bounding box center [254, 7] width 218 height 13
click at [398, 83] on div "< PartnerSharedNotificationsCommentDialog v-if = "isCommentDialogVisible" v-mod…" at bounding box center [438, 37] width 621 height 94
drag, startPoint x: 378, startPoint y: 386, endPoint x: 137, endPoint y: 382, distance: 241.2
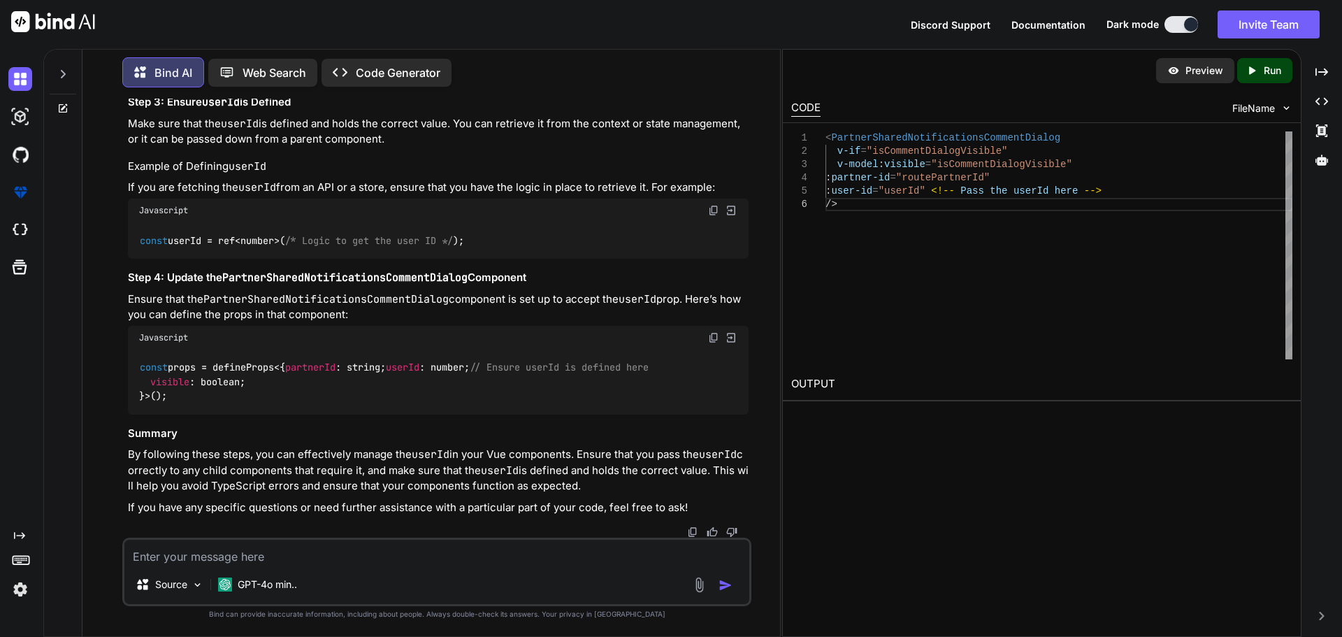
click at [137, 83] on div "< PartnerSharedNotificationsCommentDialog v-if = "isCommentDialogVisible" v-mod…" at bounding box center [438, 37] width 621 height 94
drag, startPoint x: 246, startPoint y: 441, endPoint x: 148, endPoint y: 437, distance: 98.7
click at [148, 71] on span "< PartnerSharedNotificationsCommentDialog v-if = "isCommentDialogVisible" v-mod…" at bounding box center [273, 36] width 268 height 70
click at [257, 351] on div "const props = defineProps<{ partnerId : string; userId : number; // Ensure user…" at bounding box center [438, 382] width 621 height 65
